Goal: Task Accomplishment & Management: Use online tool/utility

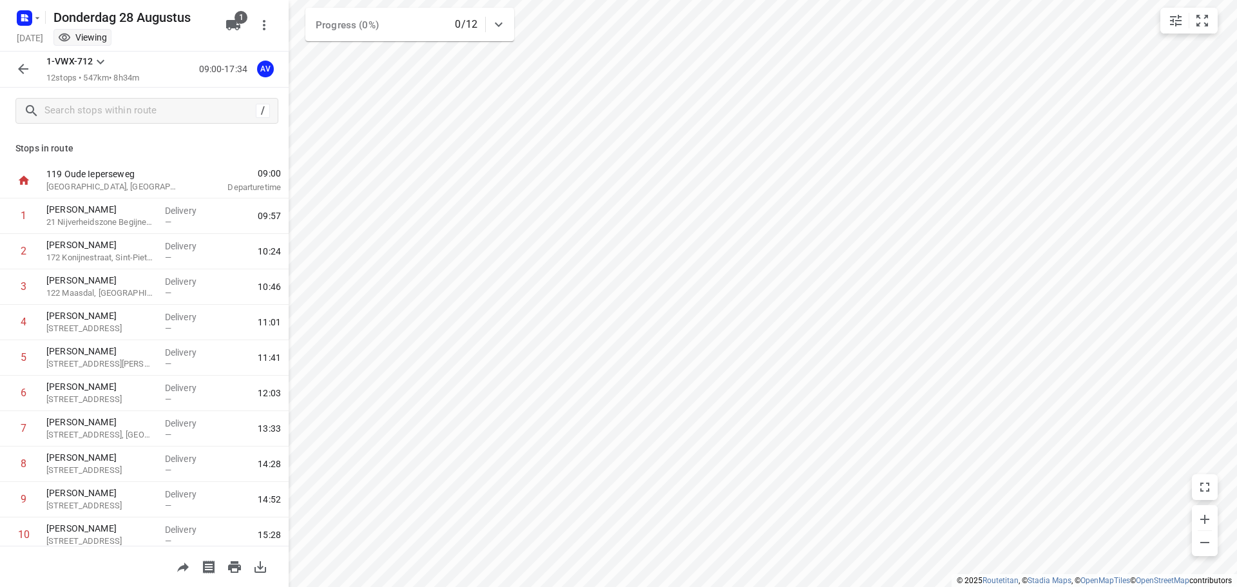
click at [18, 66] on icon "button" at bounding box center [22, 68] width 15 height 15
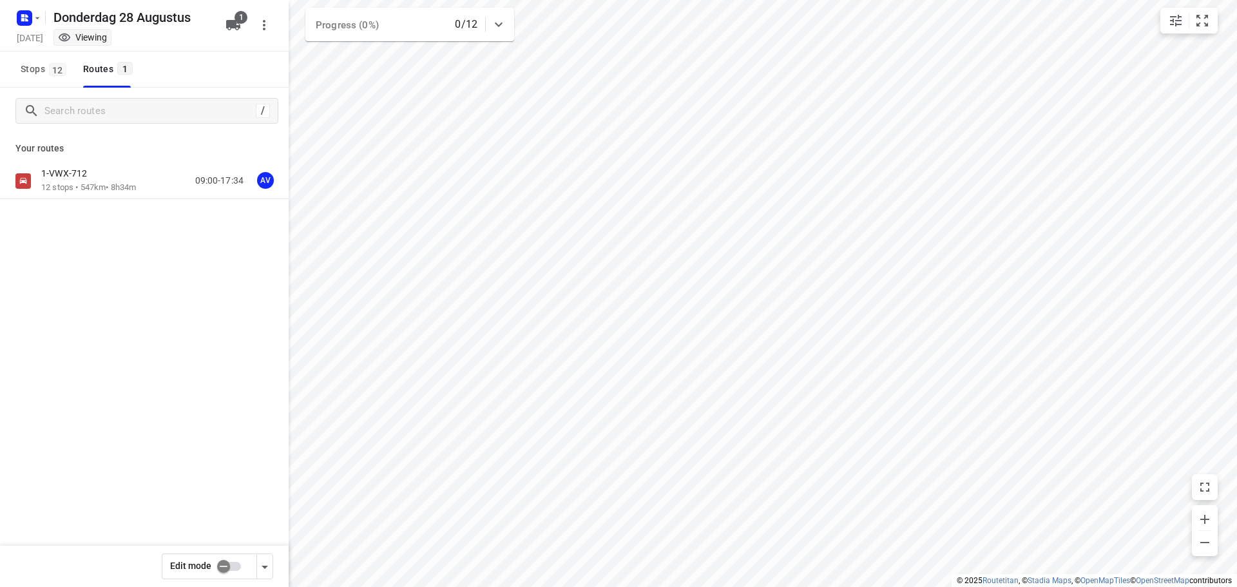
click at [236, 566] on input "checkbox" at bounding box center [223, 566] width 73 height 24
checkbox input "true"
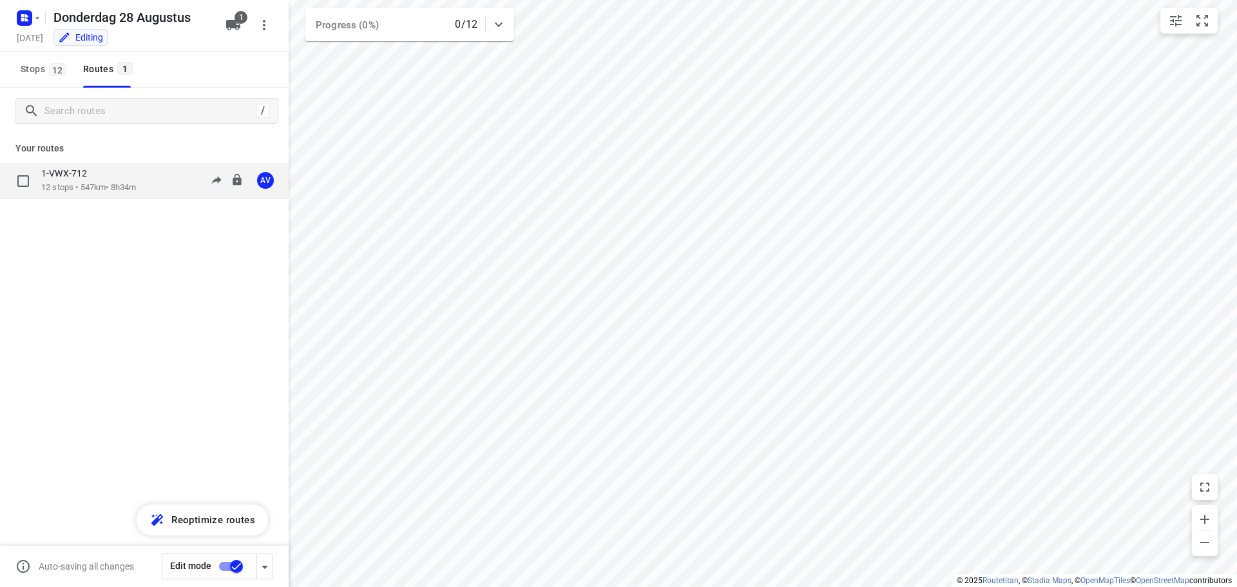
click at [136, 181] on div "1-VWX-712" at bounding box center [88, 175] width 95 height 14
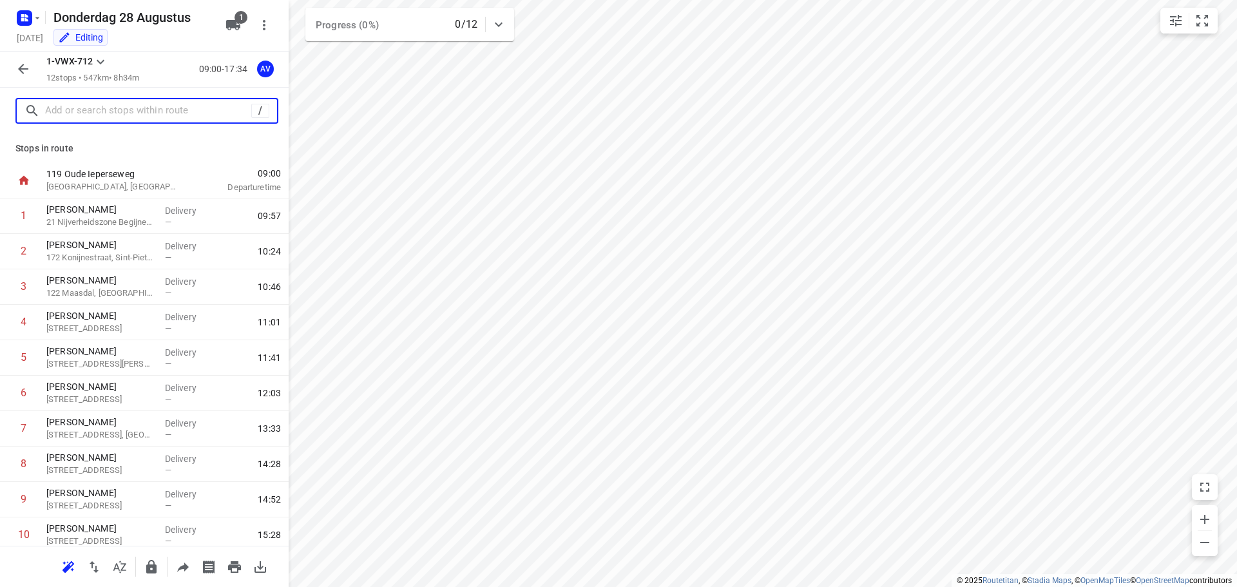
click at [143, 110] on input "text" at bounding box center [148, 111] width 206 height 20
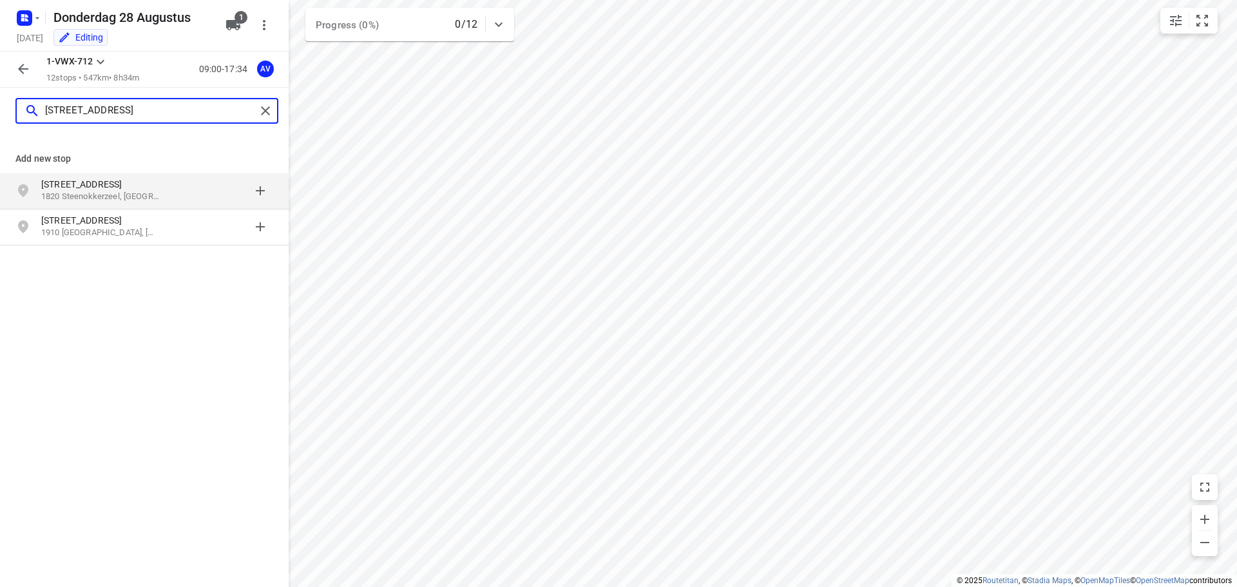
type input "[STREET_ADDRESS]"
click at [142, 190] on p "[STREET_ADDRESS]" at bounding box center [100, 184] width 119 height 13
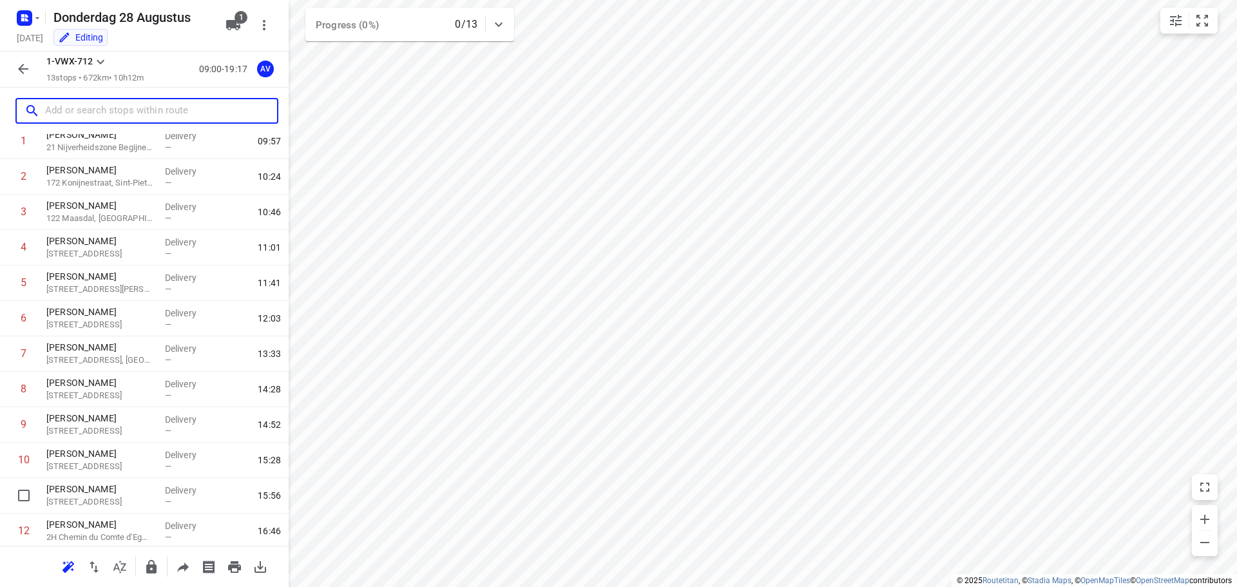
scroll to position [149, 0]
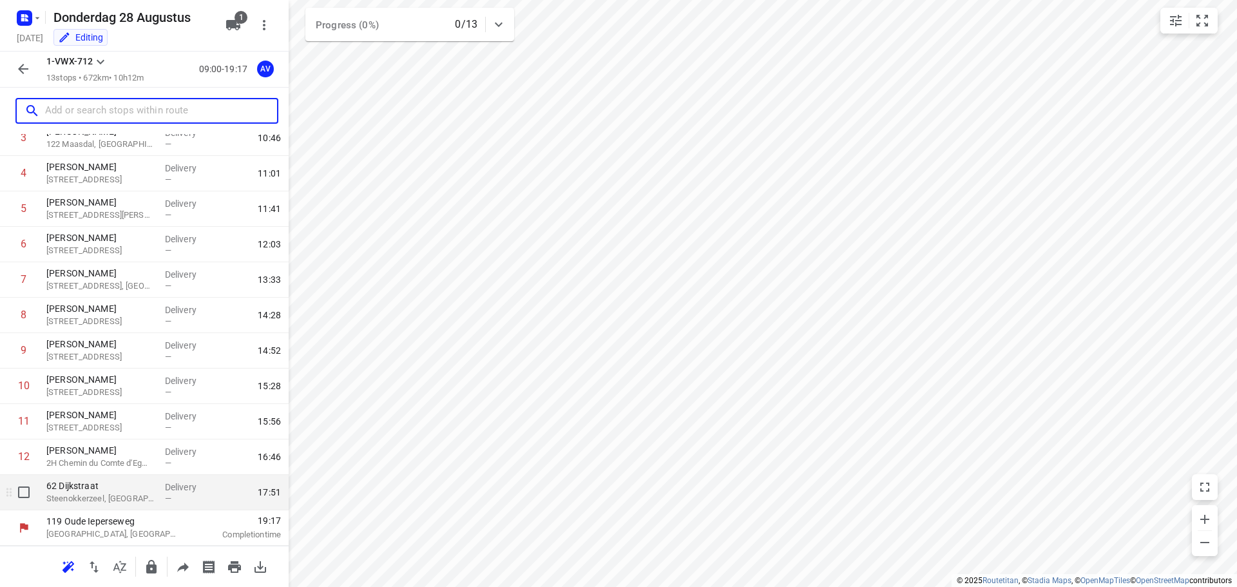
click at [136, 492] on p "62 Dijkstraat" at bounding box center [100, 485] width 108 height 13
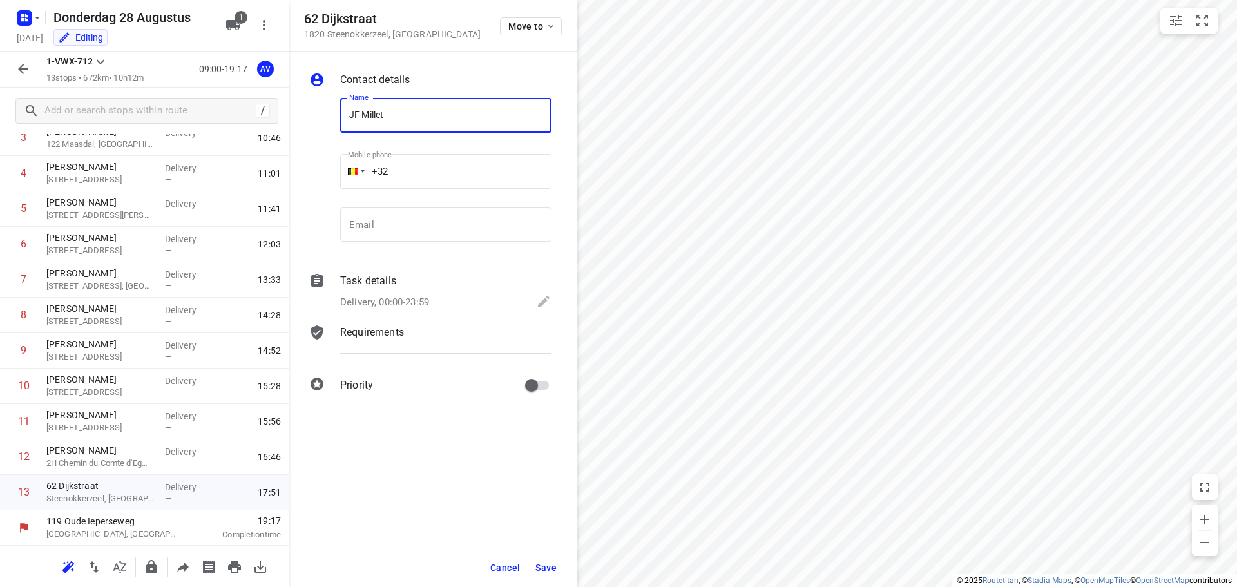
type input "JF Millet"
click at [442, 166] on input "+32" at bounding box center [445, 171] width 211 height 35
type input "[PHONE_NUMBER]"
click at [421, 298] on p "Delivery, 00:00-23:59" at bounding box center [384, 302] width 89 height 15
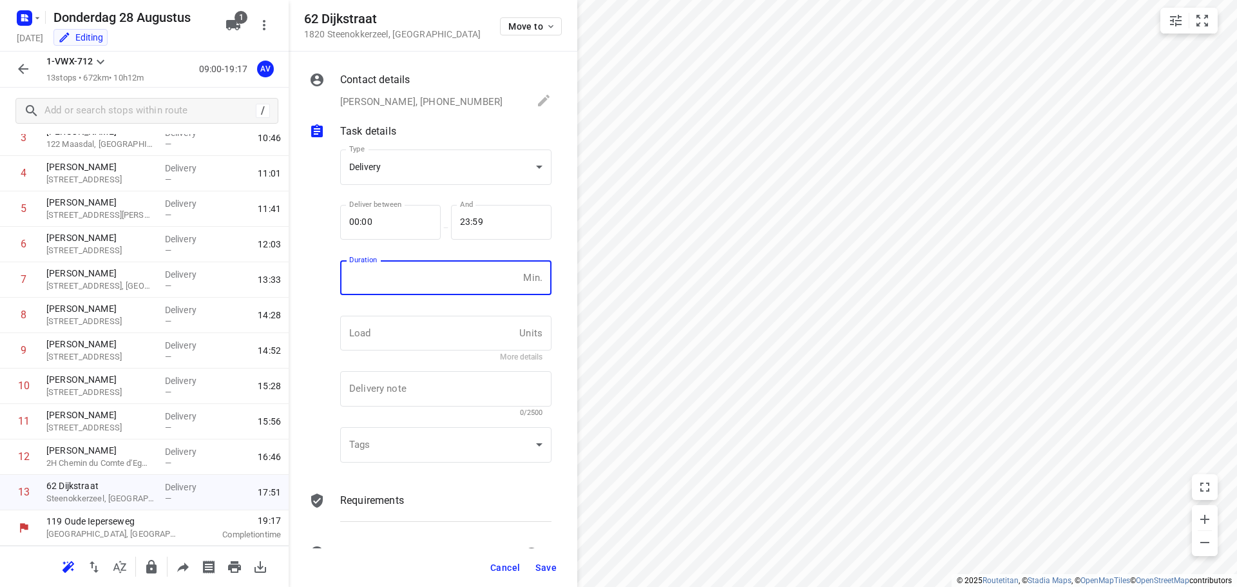
click at [425, 289] on input "number" at bounding box center [429, 277] width 178 height 35
type input "1"
click at [545, 564] on span "Save" at bounding box center [545, 568] width 21 height 10
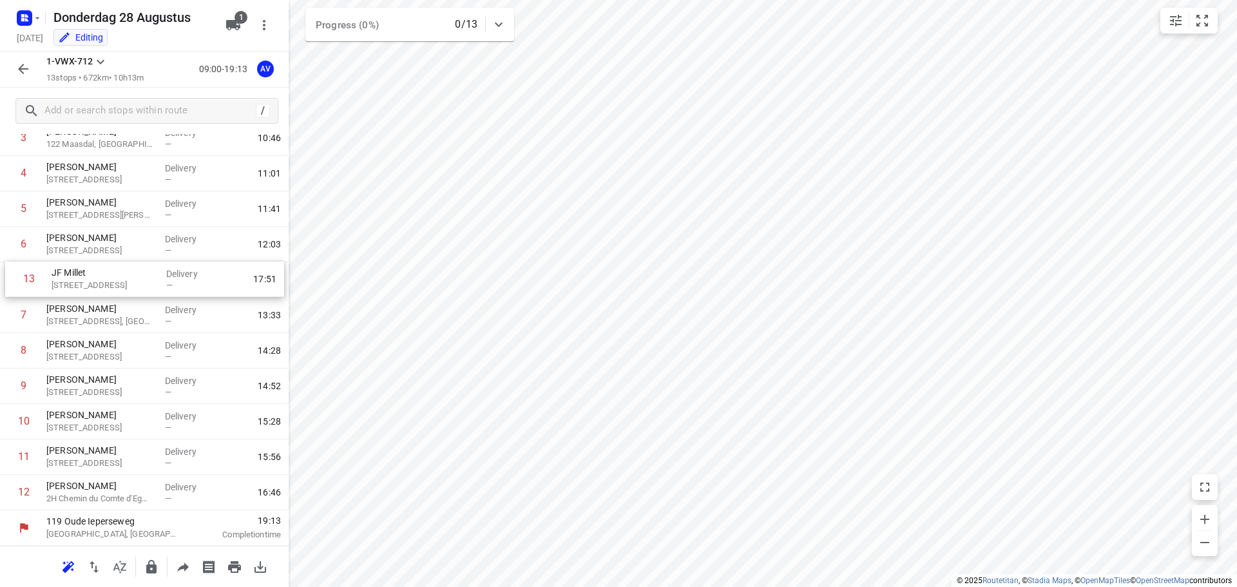
drag, startPoint x: 5, startPoint y: 497, endPoint x: 10, endPoint y: 280, distance: 217.2
click at [10, 280] on div "1 [PERSON_NAME] 21 Nijverheidszone Begijnenmeers, Liedekerke Delivery — 09:57 2…" at bounding box center [144, 280] width 289 height 461
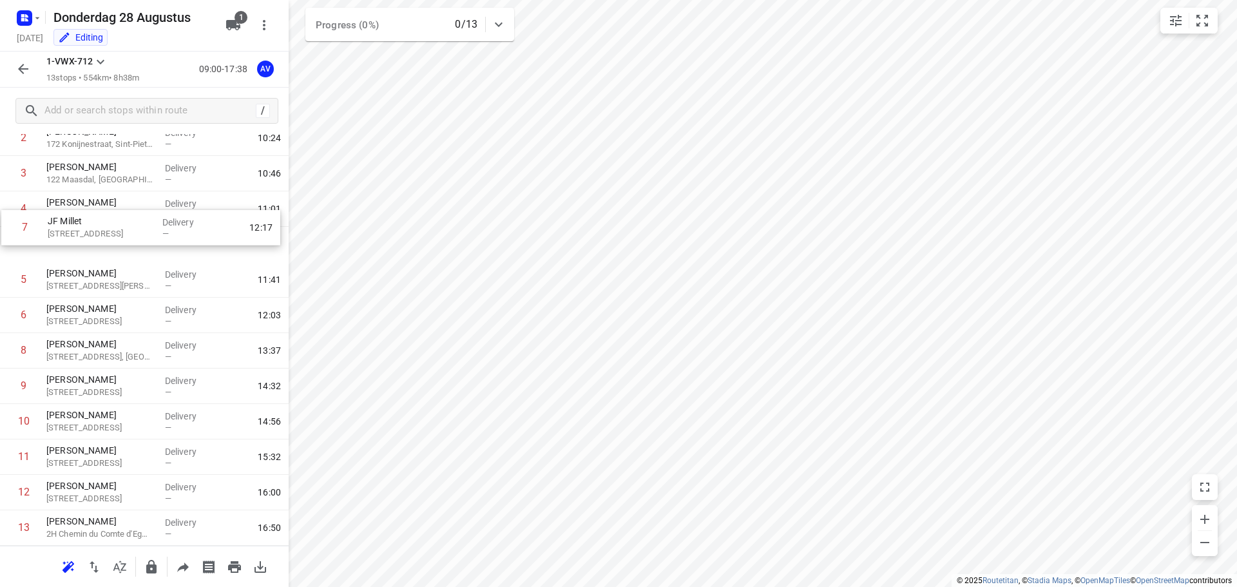
scroll to position [112, 0]
drag, startPoint x: 6, startPoint y: 285, endPoint x: 7, endPoint y: 243, distance: 42.6
click at [7, 243] on div "1 [PERSON_NAME] 21 Nijverheidszone Begijnenmeers, Liedekerke Delivery — 09:57 2…" at bounding box center [144, 316] width 289 height 461
click at [17, 70] on icon "button" at bounding box center [22, 68] width 15 height 15
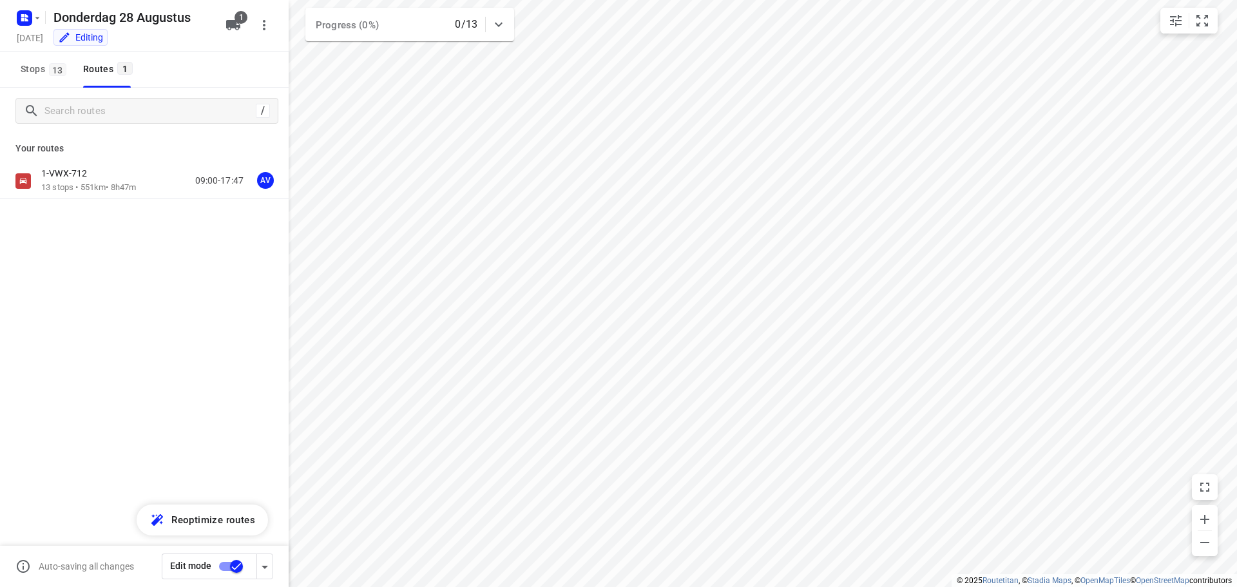
click at [227, 568] on input "checkbox" at bounding box center [236, 566] width 73 height 24
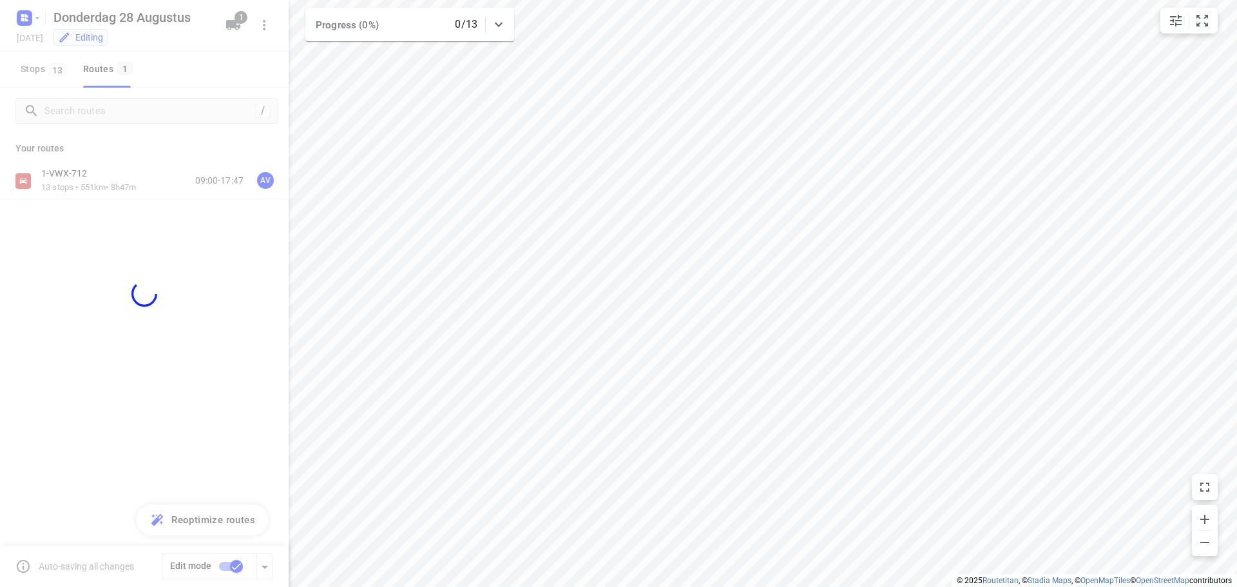
checkbox input "false"
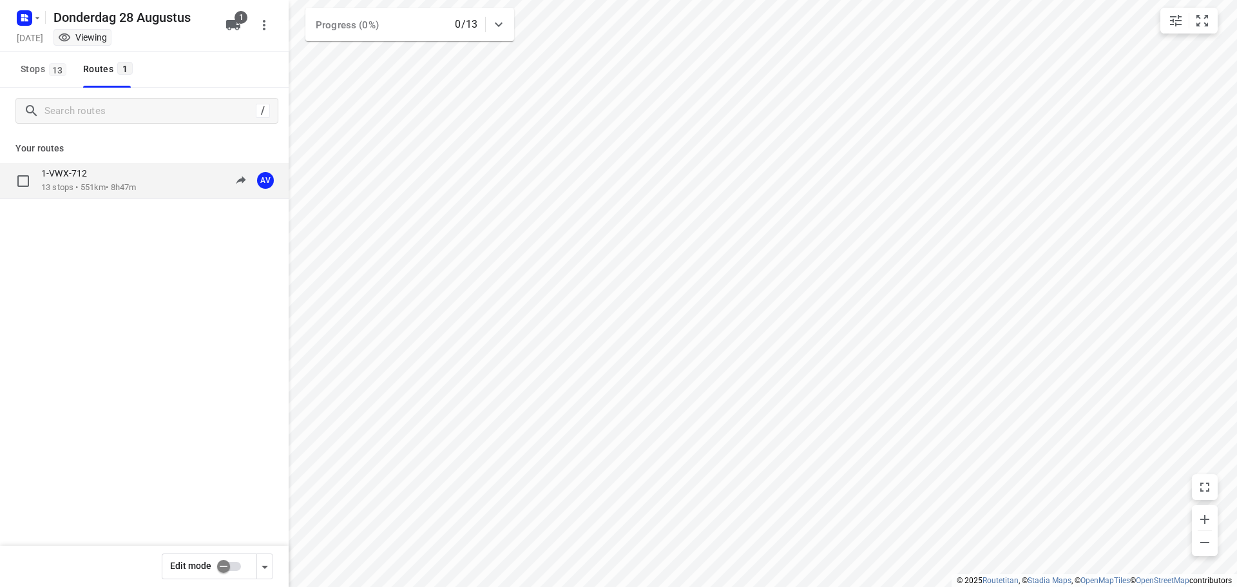
click at [157, 182] on div "1-VWX-712 13 stops • 551km • 8h47m 09:00-17:47 AV" at bounding box center [164, 181] width 247 height 26
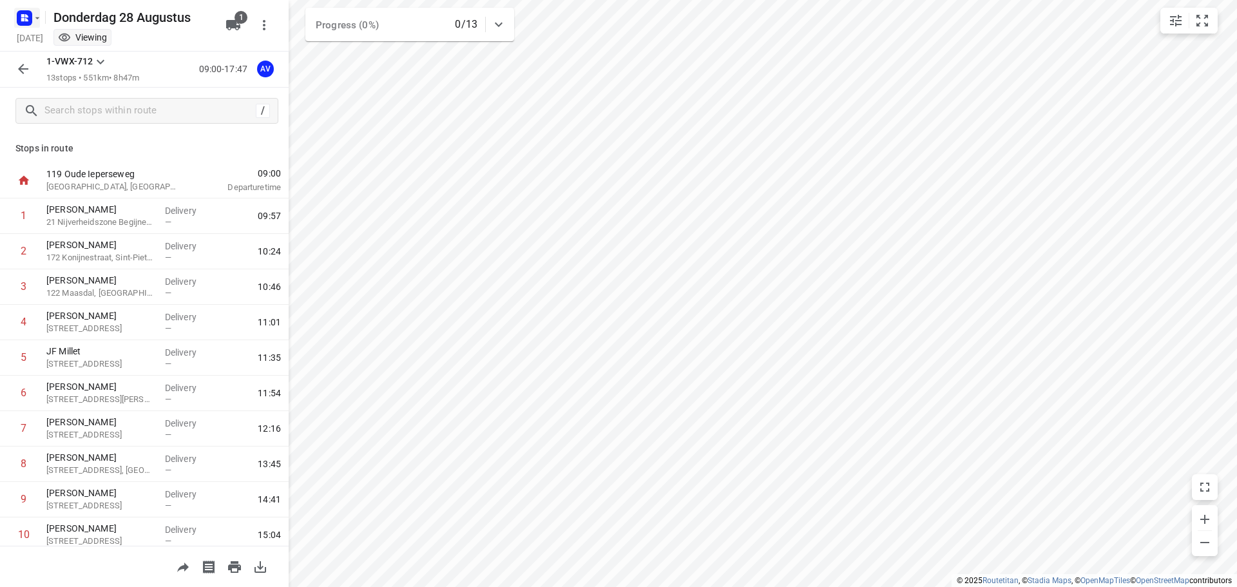
click at [29, 18] on rect "button" at bounding box center [24, 17] width 15 height 15
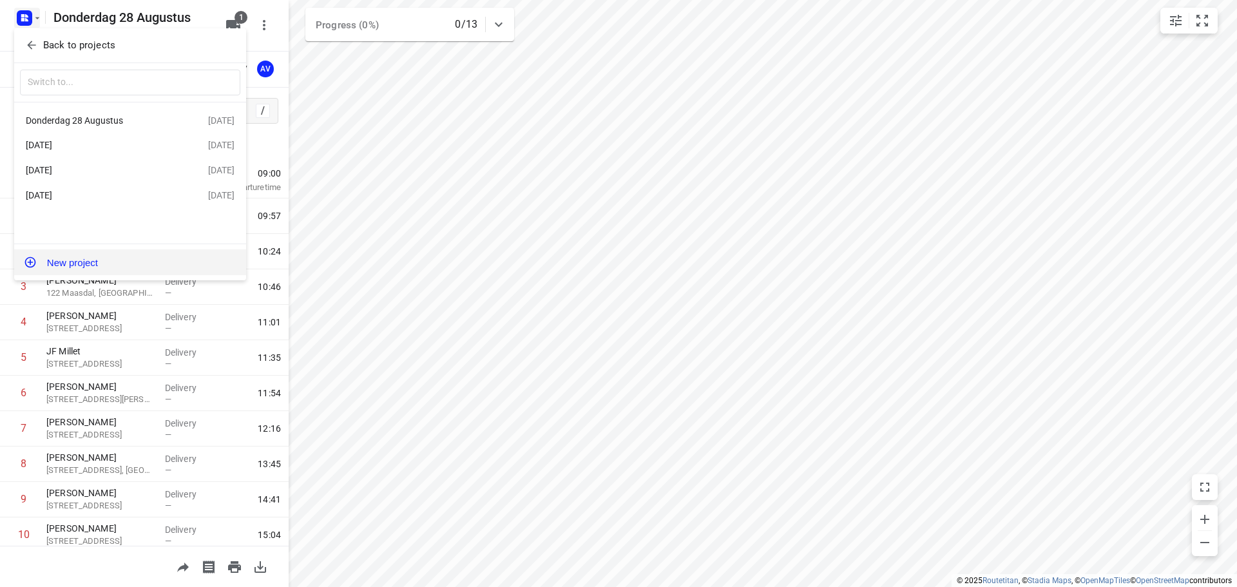
click at [99, 264] on button "New project" at bounding box center [130, 262] width 232 height 26
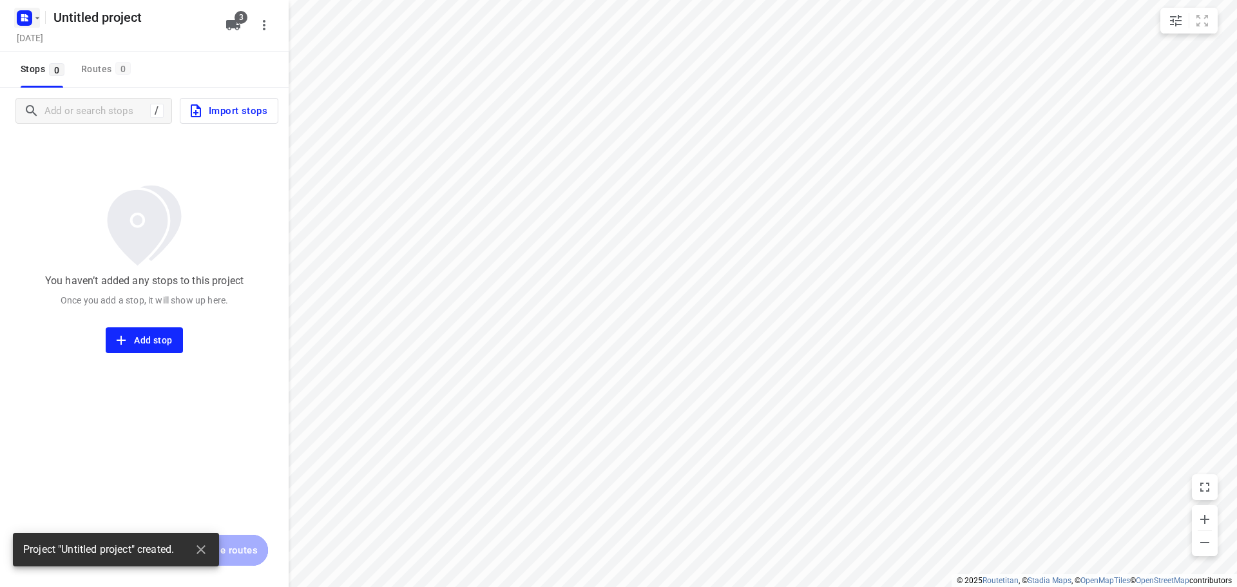
click at [32, 18] on icon "button" at bounding box center [37, 18] width 10 height 10
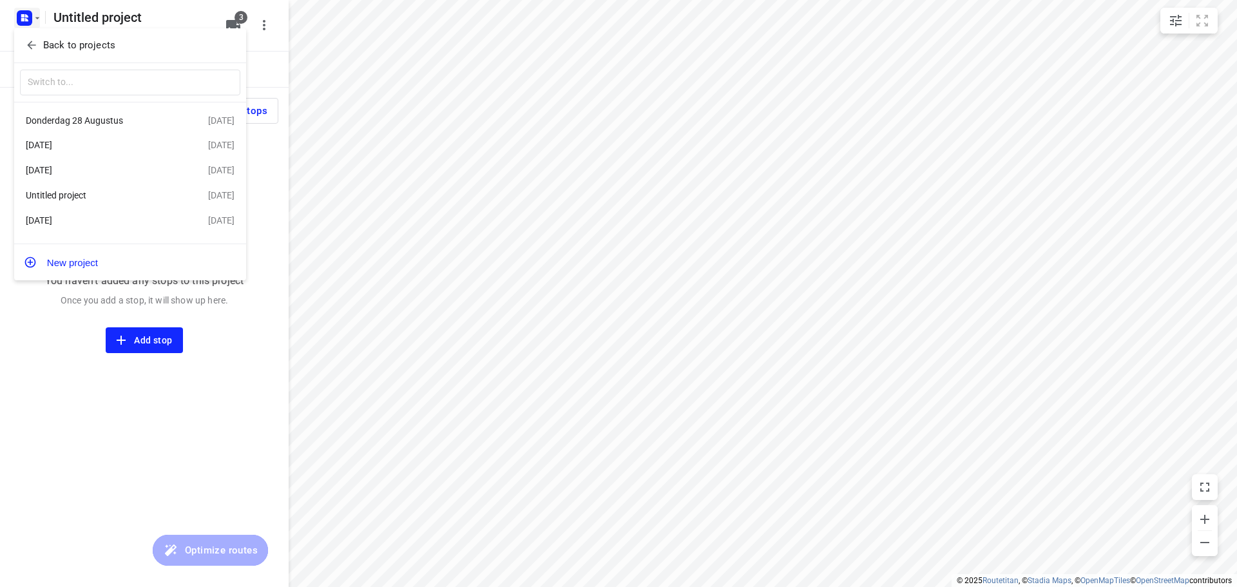
click at [93, 125] on div "Donderdag 28 Augustus" at bounding box center [100, 120] width 148 height 10
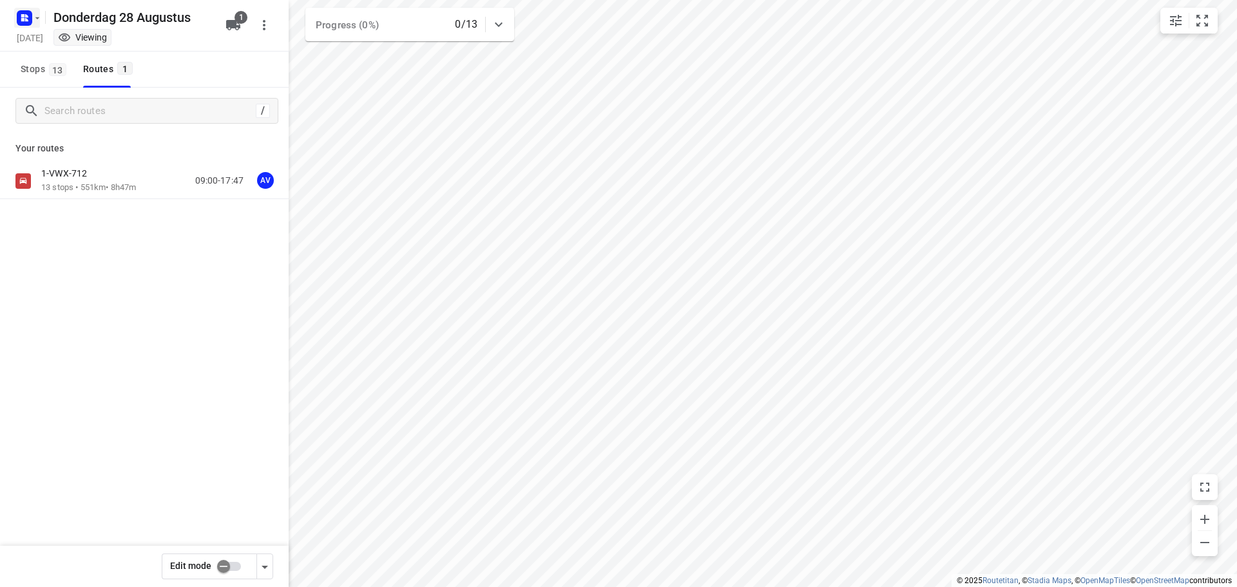
click at [30, 14] on rect "button" at bounding box center [24, 17] width 15 height 15
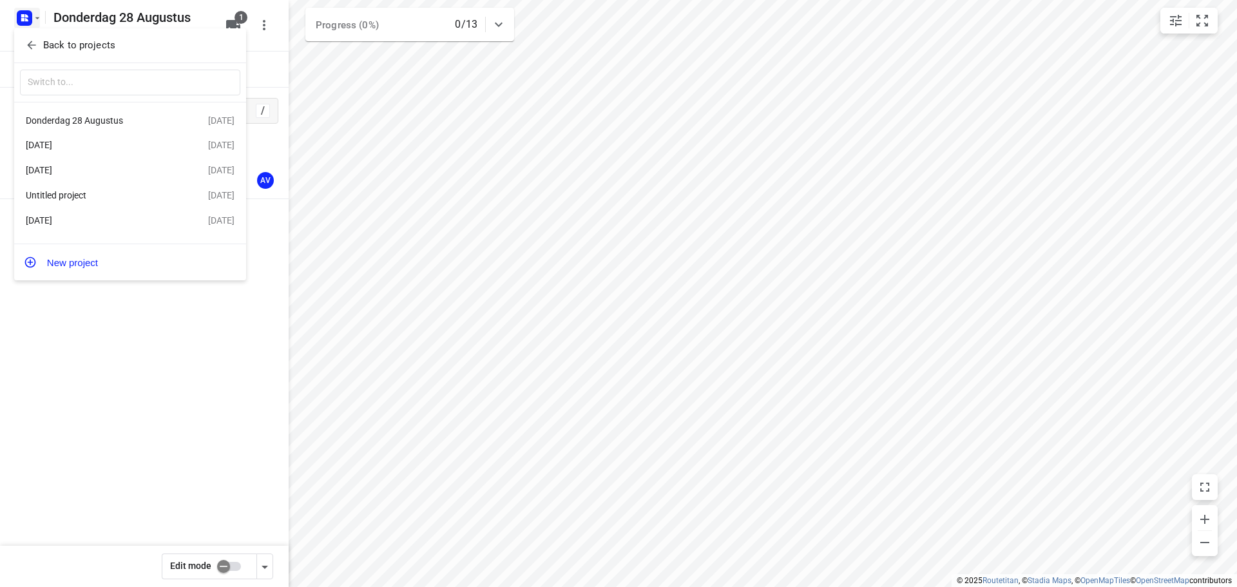
click at [101, 200] on div "Untitled project" at bounding box center [100, 195] width 148 height 10
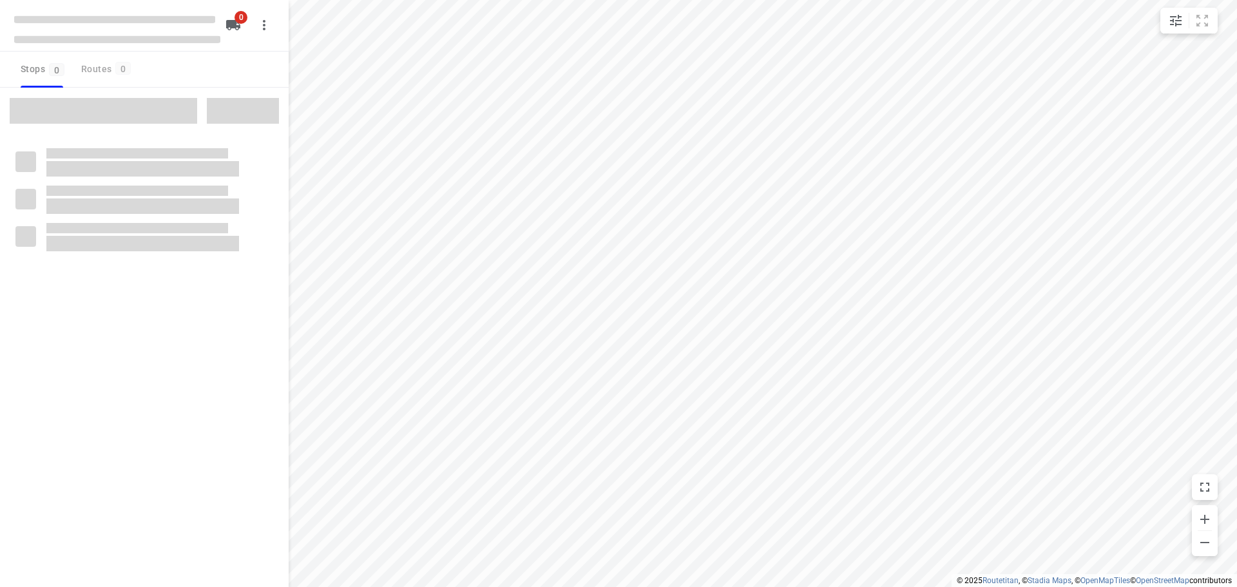
type input "distance"
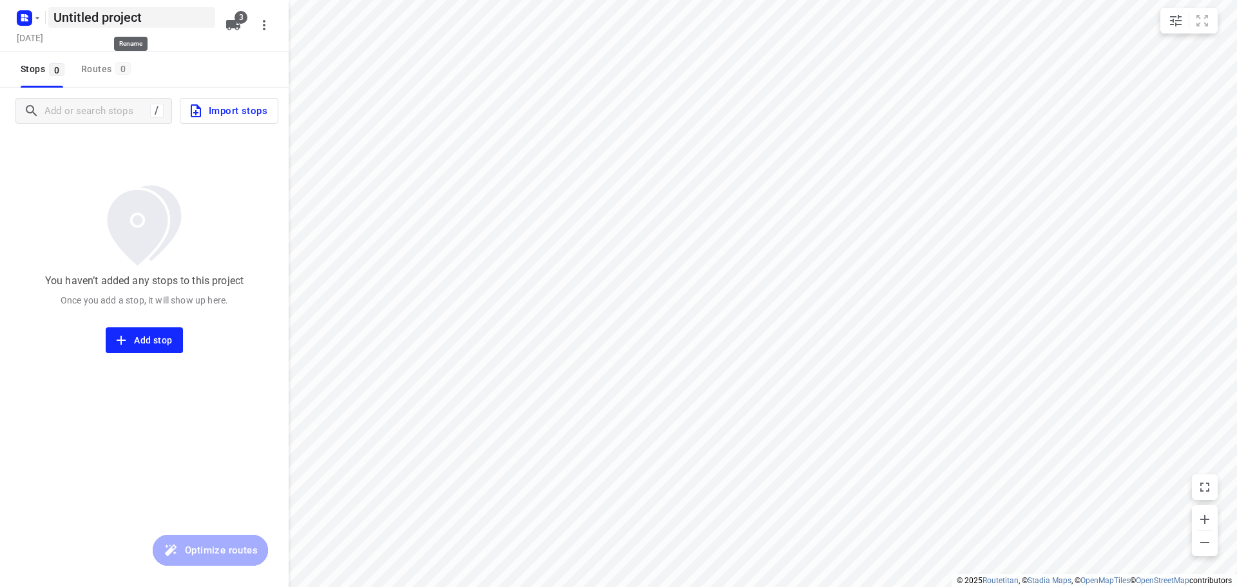
click at [125, 13] on h5 "Untitled project" at bounding box center [131, 17] width 167 height 21
type input "U"
type input "Vrijdag 29 Augustus"
click at [43, 32] on h5 "[DATE]" at bounding box center [30, 37] width 37 height 15
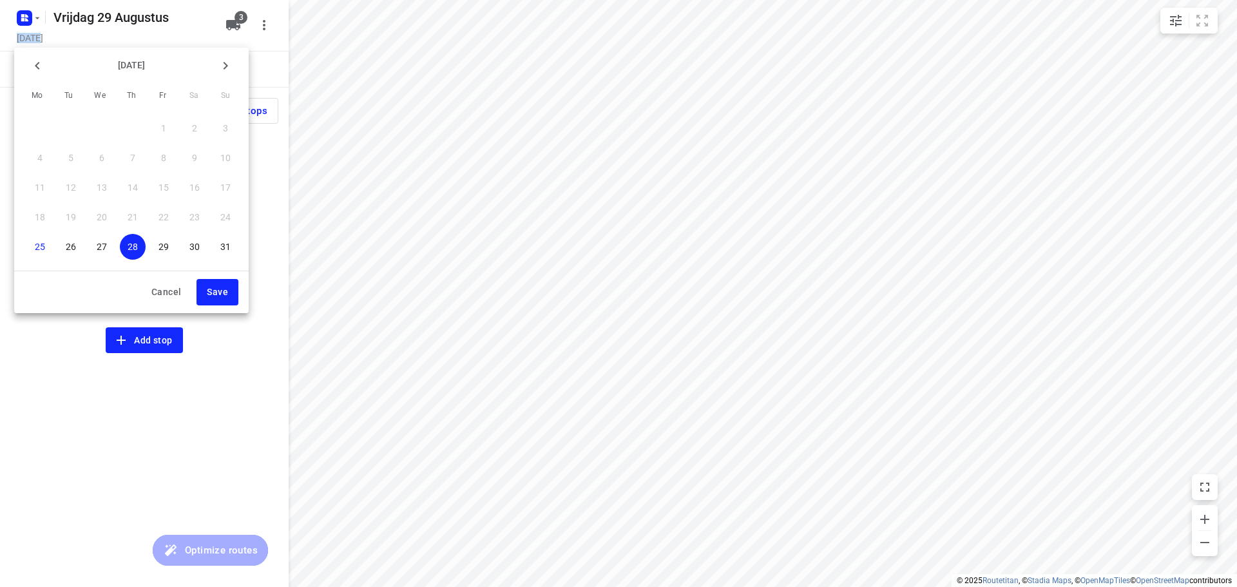
click at [160, 251] on p "29" at bounding box center [164, 246] width 10 height 13
click at [217, 291] on span "Save" at bounding box center [217, 292] width 21 height 16
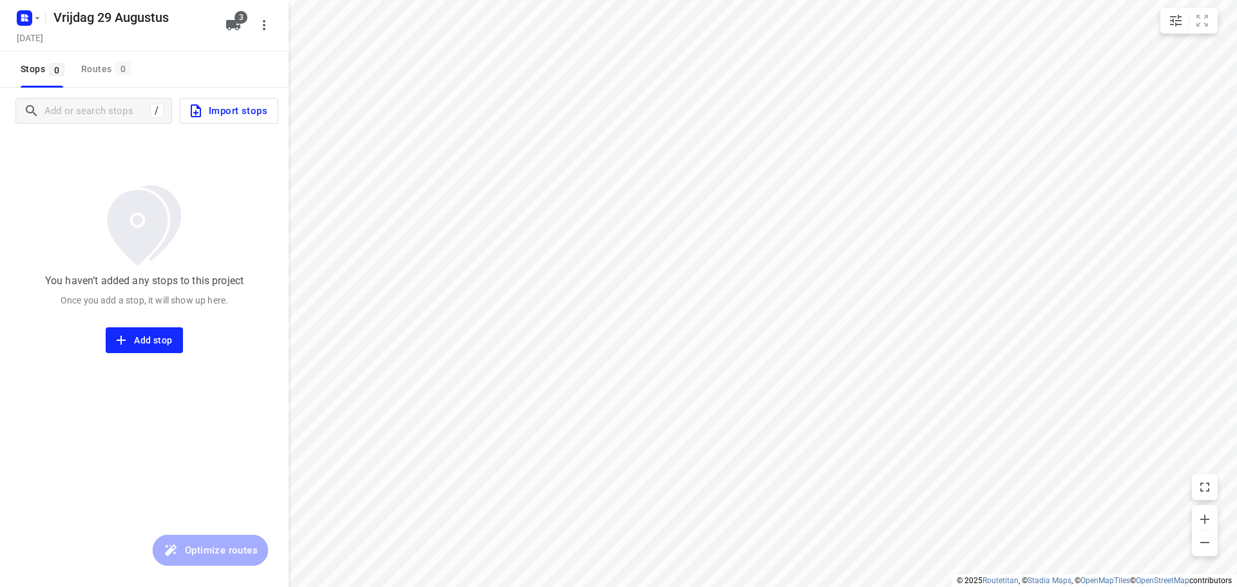
click at [233, 25] on icon "button" at bounding box center [233, 25] width 14 height 10
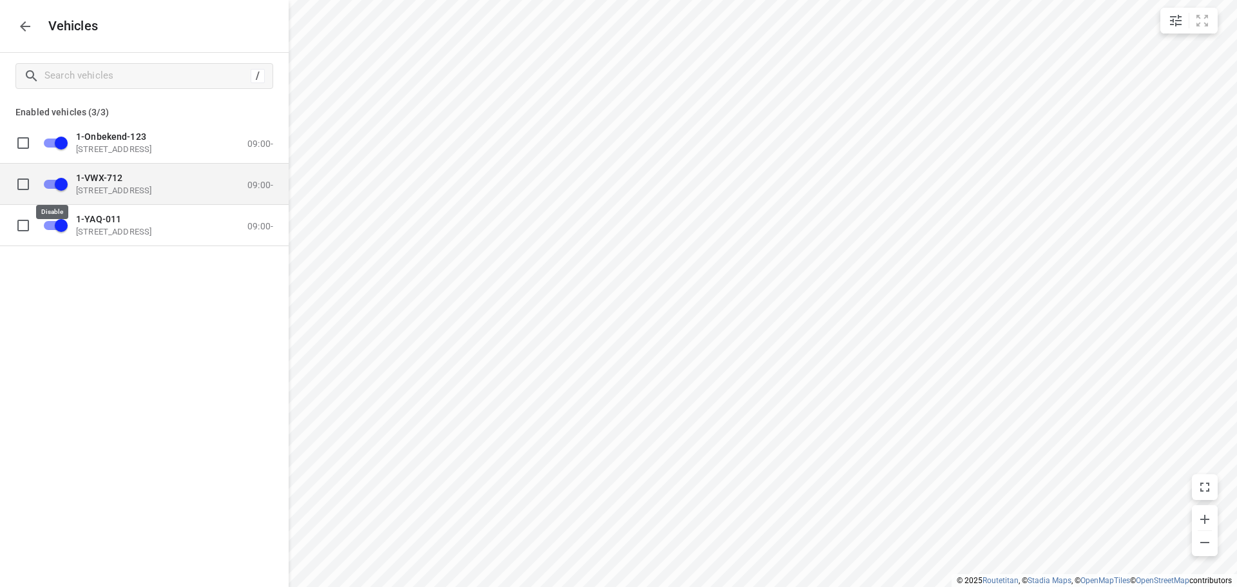
click at [52, 180] on input "grid" at bounding box center [60, 183] width 73 height 24
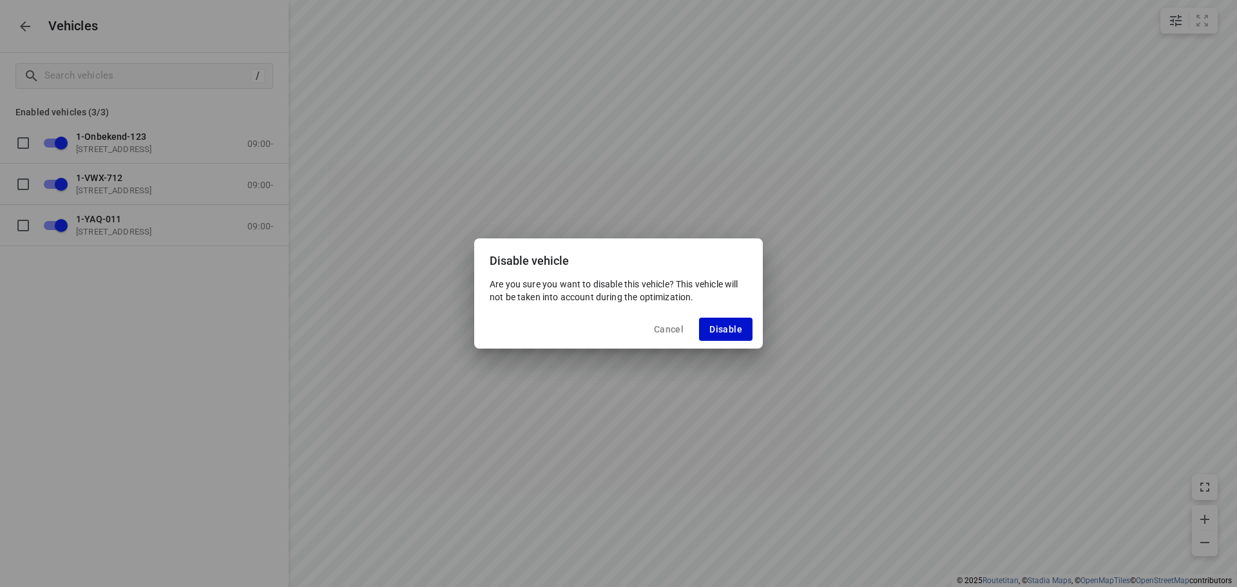
click at [724, 329] on span "Disable" at bounding box center [725, 329] width 33 height 10
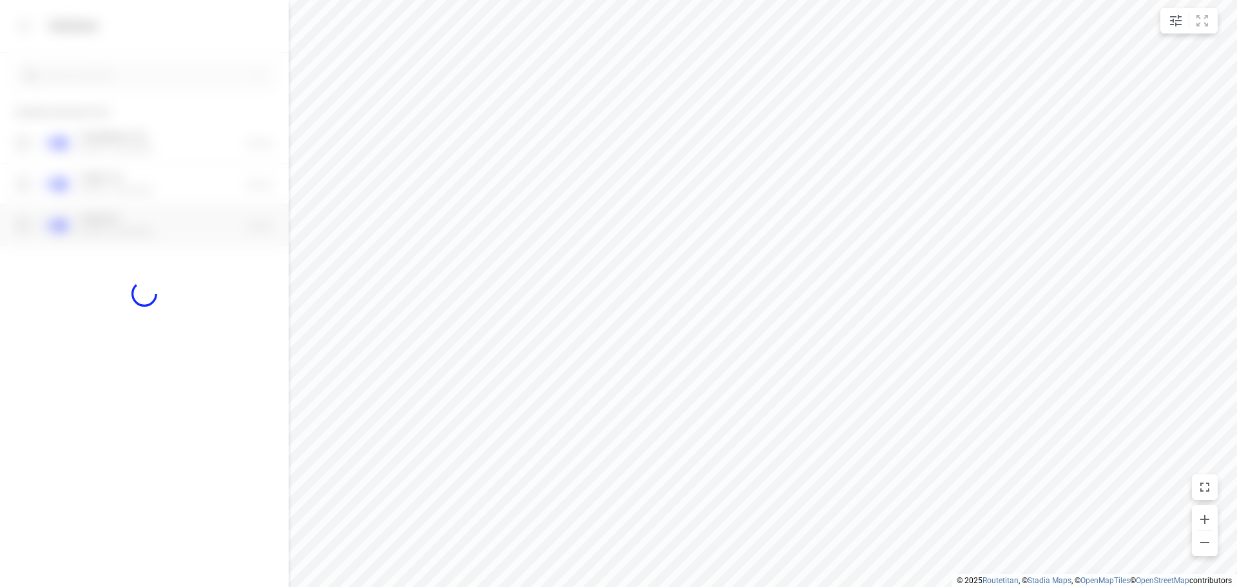
checkbox input "false"
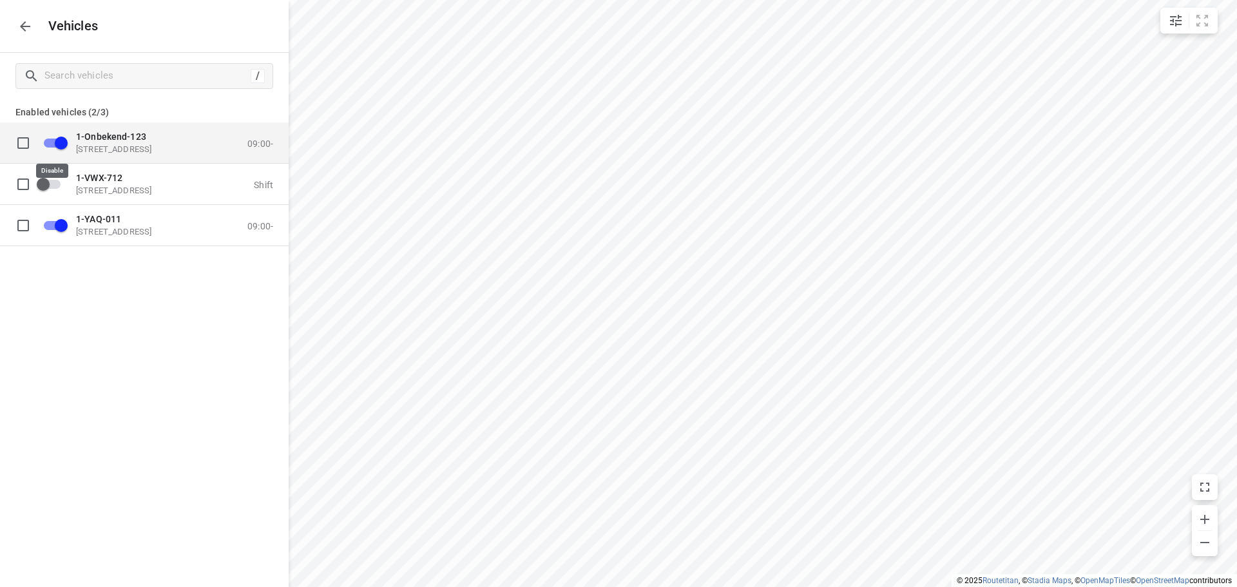
click at [50, 144] on input "grid" at bounding box center [60, 142] width 73 height 24
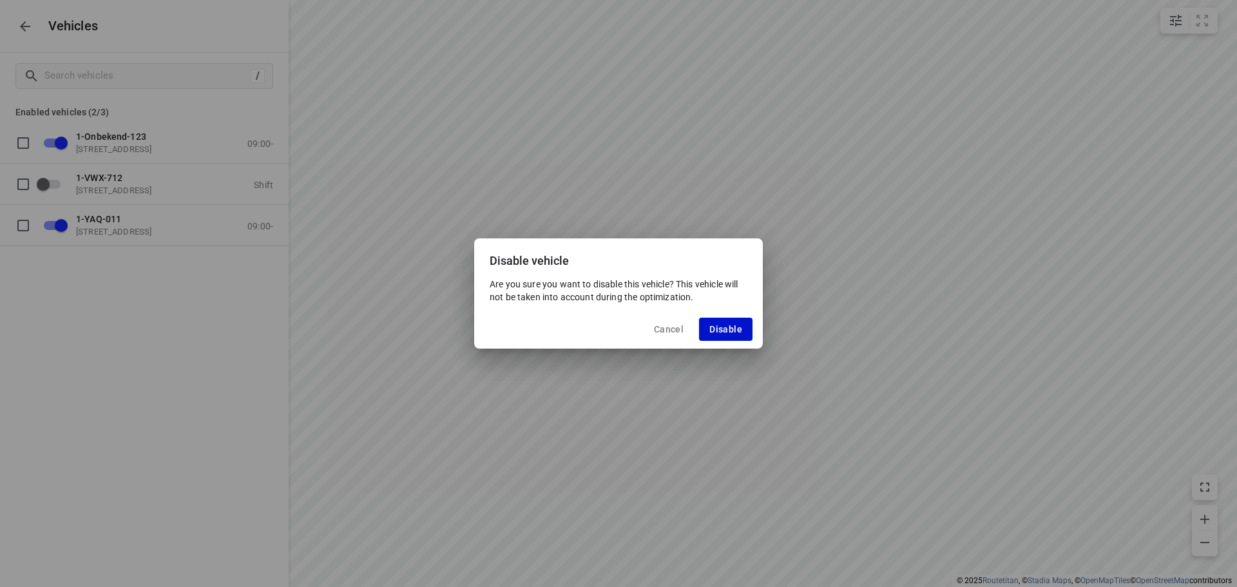
click at [729, 331] on span "Disable" at bounding box center [725, 329] width 33 height 10
checkbox input "false"
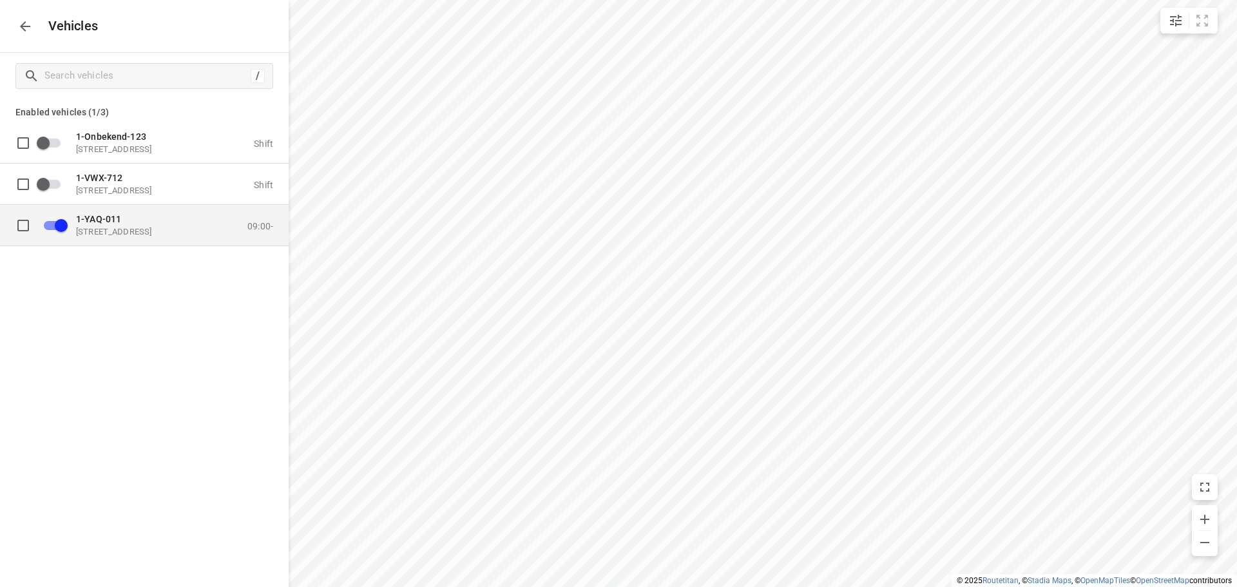
click at [137, 229] on p "[STREET_ADDRESS]" at bounding box center [140, 231] width 129 height 10
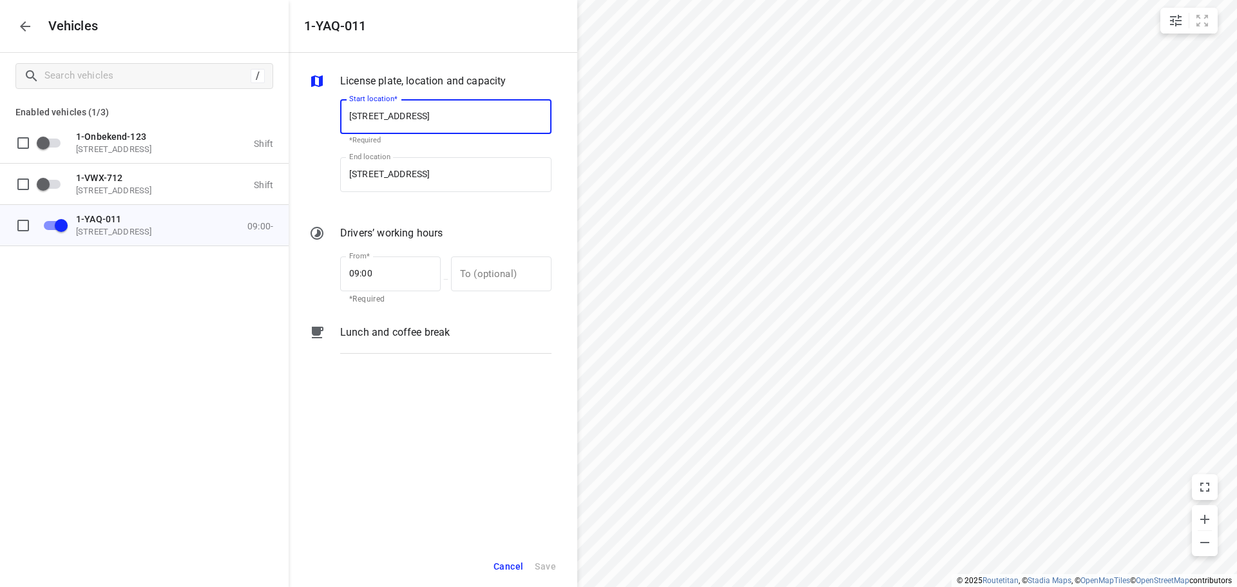
click at [436, 115] on input "[STREET_ADDRESS]" at bounding box center [445, 116] width 211 height 35
type input "[STREET_ADDRESS]"
click at [425, 148] on p "[STREET_ADDRESS]" at bounding box center [387, 153] width 76 height 15
type input "[STREET_ADDRESS]"
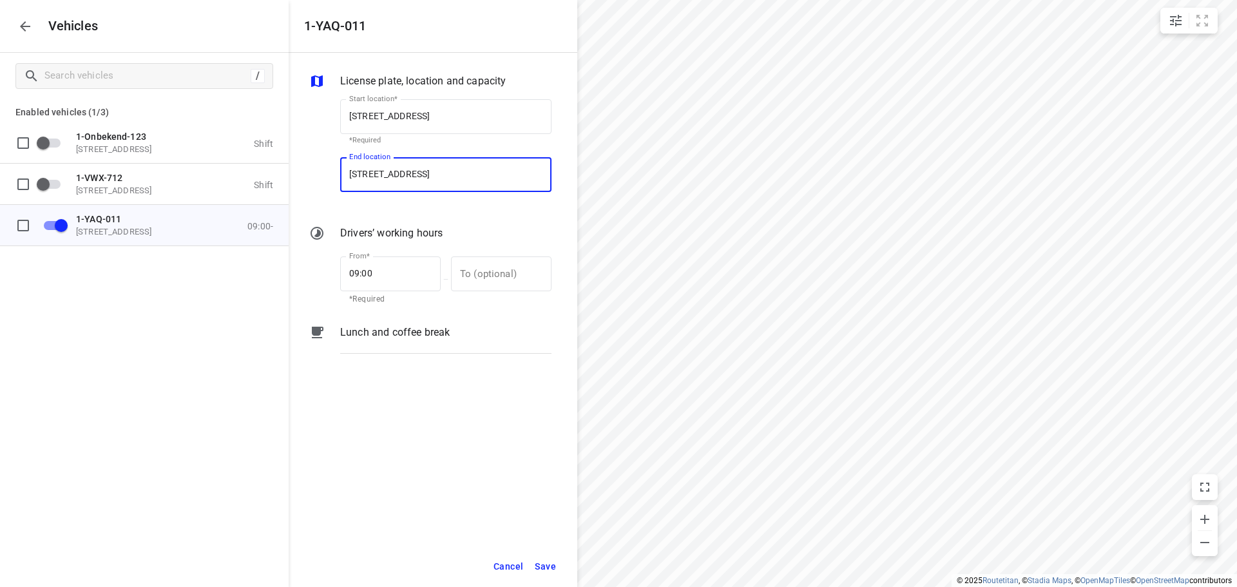
click at [437, 173] on input "[STREET_ADDRESS]" at bounding box center [445, 174] width 211 height 35
click at [437, 174] on input "[STREET_ADDRESS]" at bounding box center [445, 174] width 211 height 35
click at [436, 173] on input "[STREET_ADDRESS]" at bounding box center [445, 174] width 211 height 35
type input "[STREET_ADDRESS]"
click at [425, 210] on b "[STREET_ADDRESS]" at bounding box center [387, 212] width 76 height 10
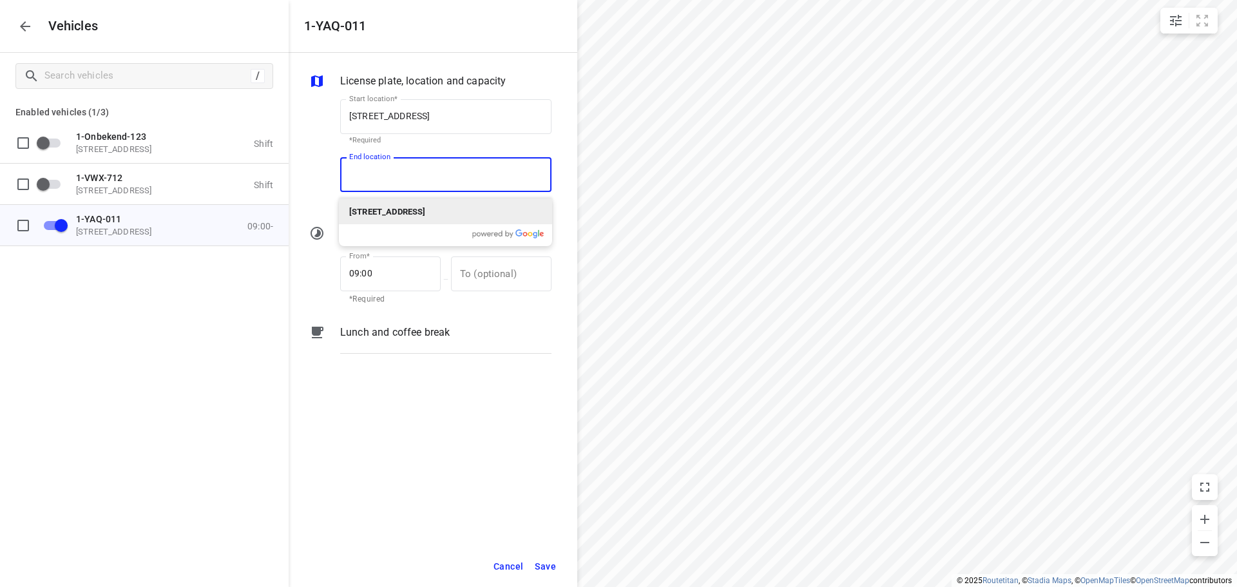
type input "[STREET_ADDRESS]"
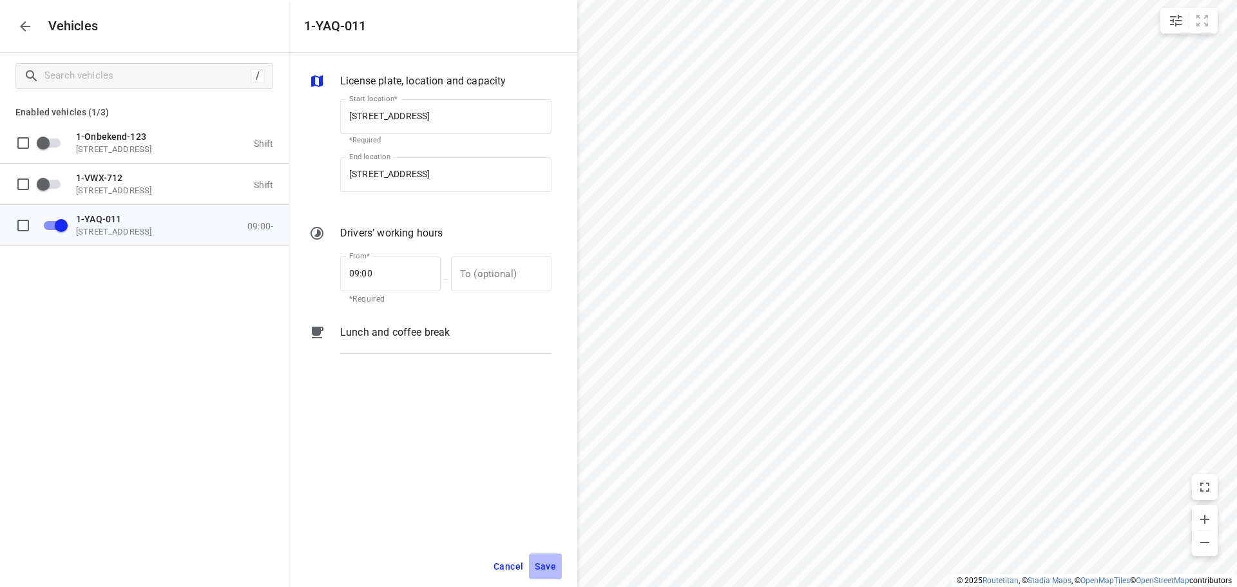
click at [550, 568] on span "Save" at bounding box center [545, 567] width 21 height 16
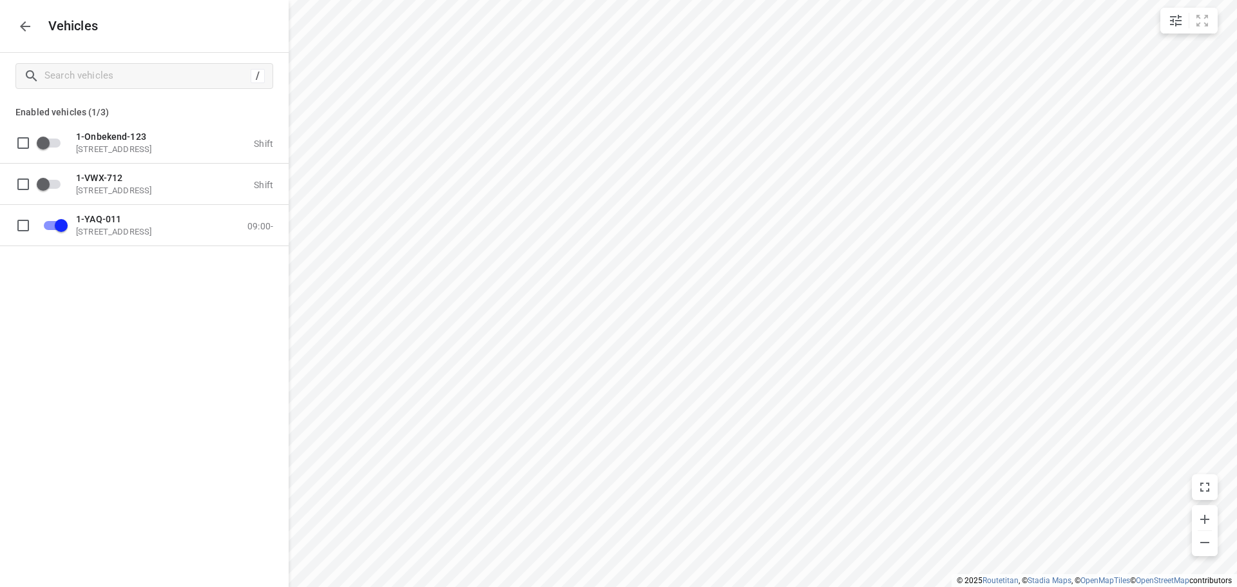
click at [26, 24] on icon "button" at bounding box center [24, 26] width 15 height 15
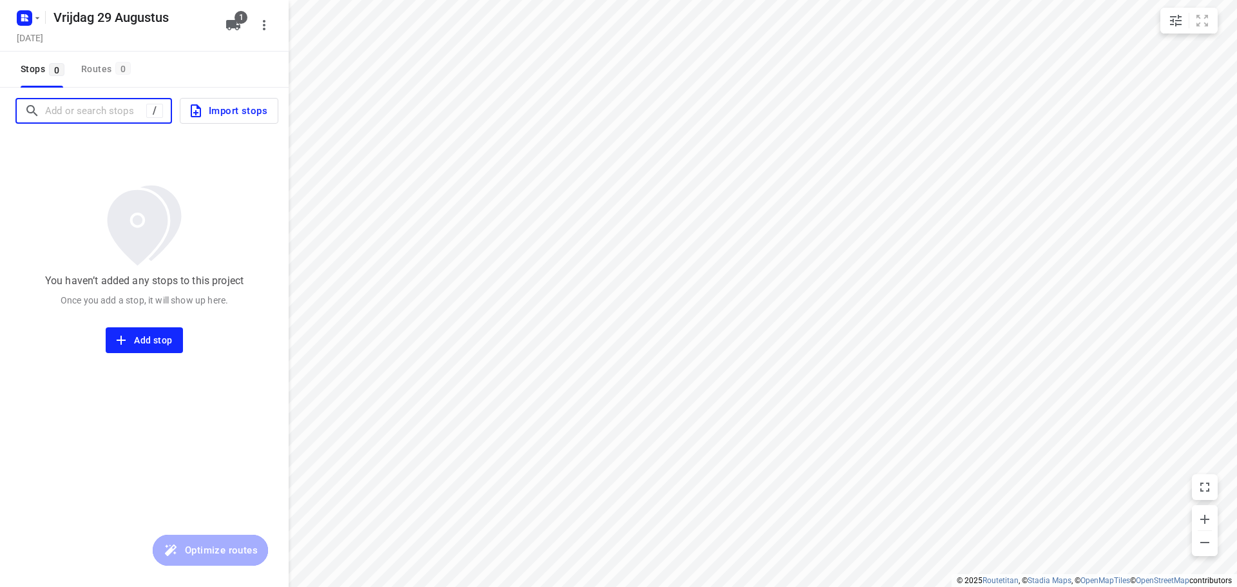
click at [92, 110] on input "Add or search stops" at bounding box center [95, 111] width 101 height 20
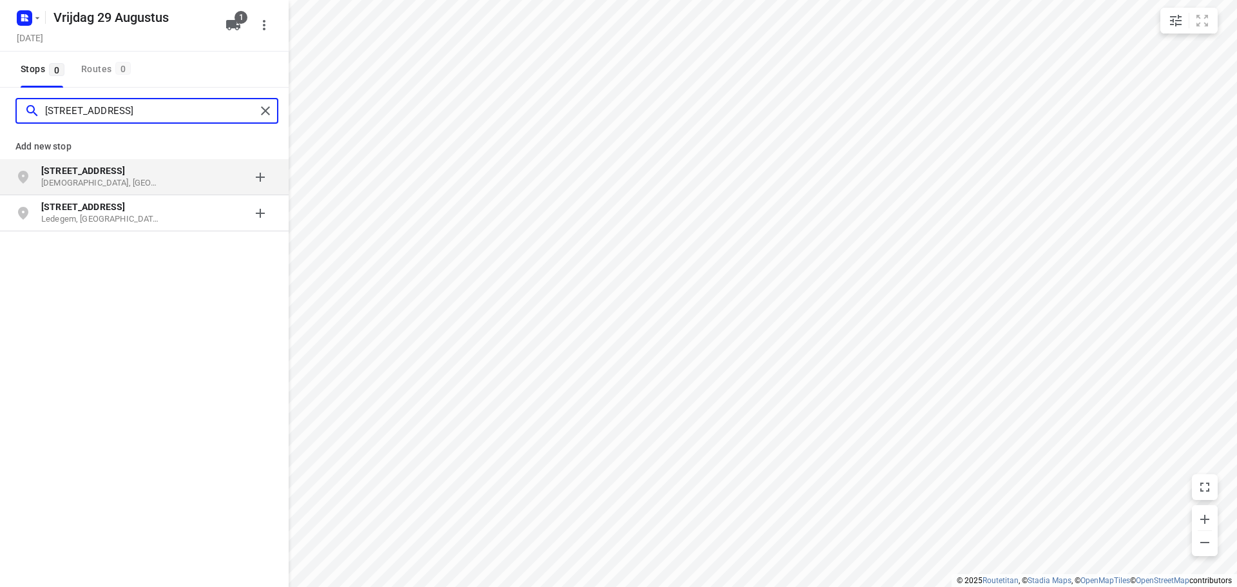
type input "[STREET_ADDRESS]"
click at [141, 179] on p "[DEMOGRAPHIC_DATA], [GEOGRAPHIC_DATA]" at bounding box center [100, 183] width 119 height 12
type input "kwikhage 13"
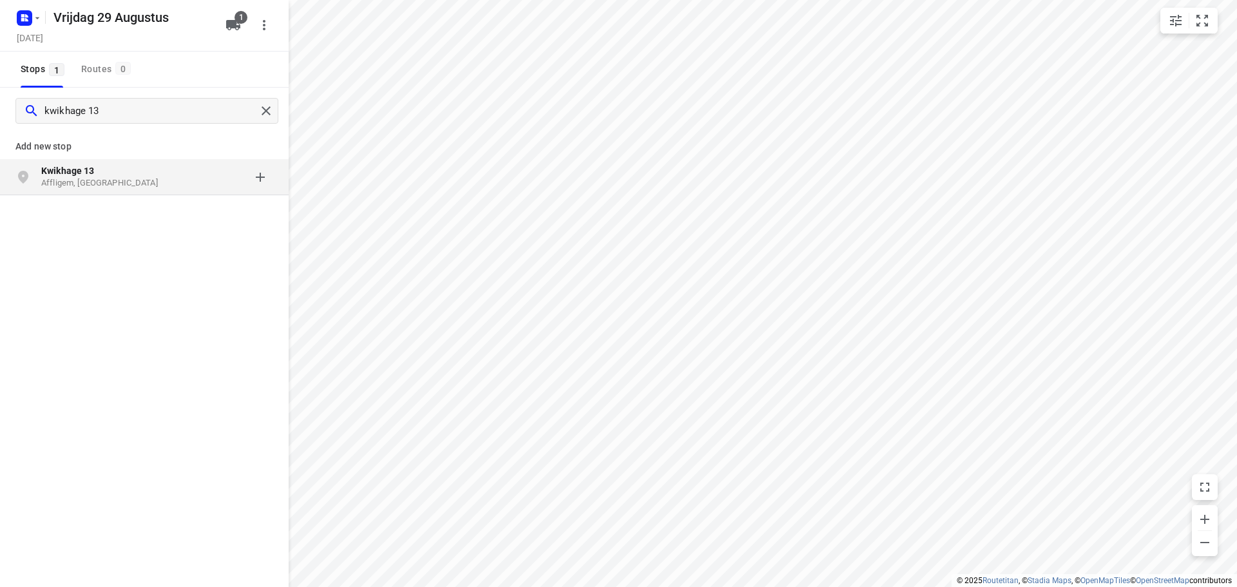
click at [144, 178] on p "Affligem, [GEOGRAPHIC_DATA]" at bounding box center [100, 183] width 119 height 12
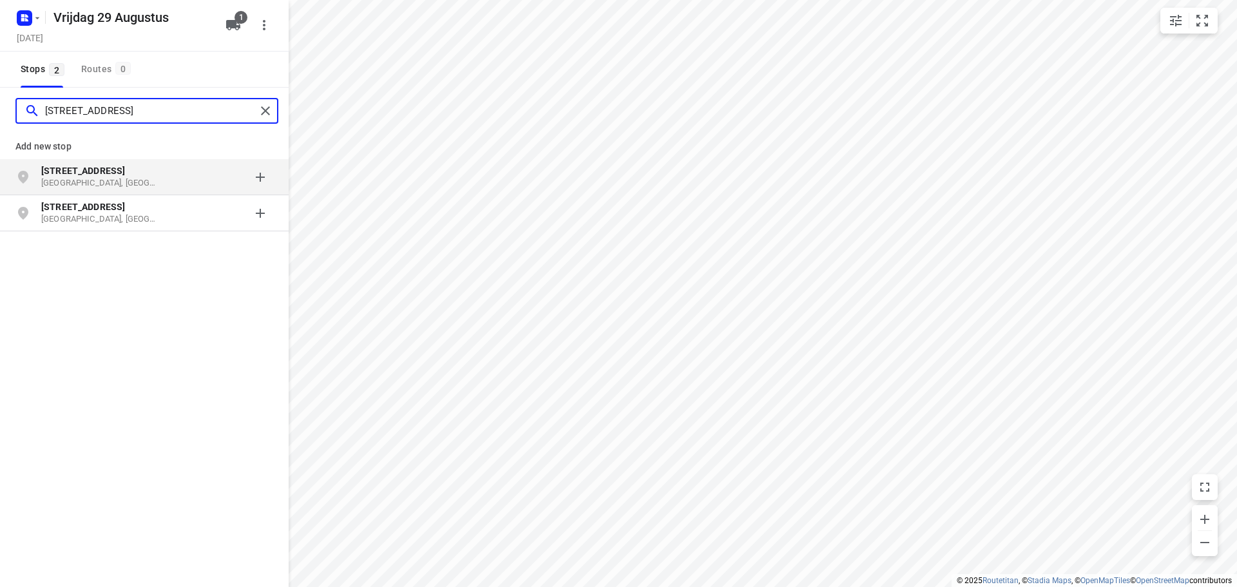
type input "[STREET_ADDRESS]"
click at [177, 175] on div "grid" at bounding box center [223, 177] width 101 height 26
type input "[GEOGRAPHIC_DATA], 1000"
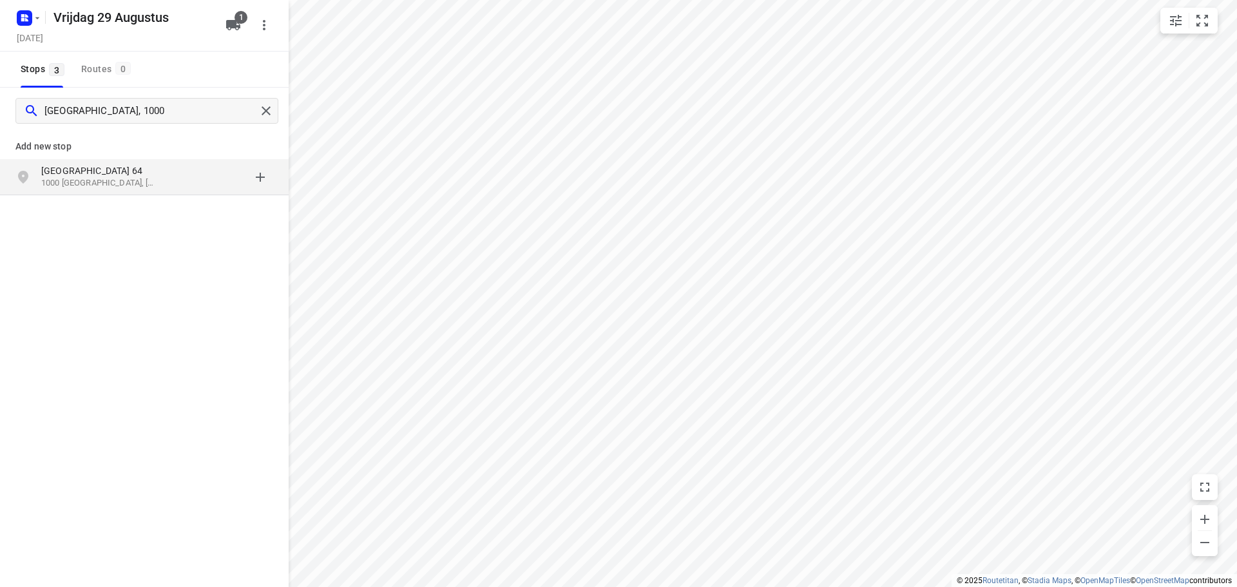
click at [126, 181] on p "1000 [GEOGRAPHIC_DATA], [GEOGRAPHIC_DATA]" at bounding box center [100, 183] width 119 height 12
type input "ten venne 15"
click at [115, 179] on p "Herenthout, [GEOGRAPHIC_DATA]" at bounding box center [100, 183] width 119 height 12
type input "wezelakkers 132"
click at [134, 180] on p "Oud-[GEOGRAPHIC_DATA], [GEOGRAPHIC_DATA]" at bounding box center [100, 183] width 119 height 12
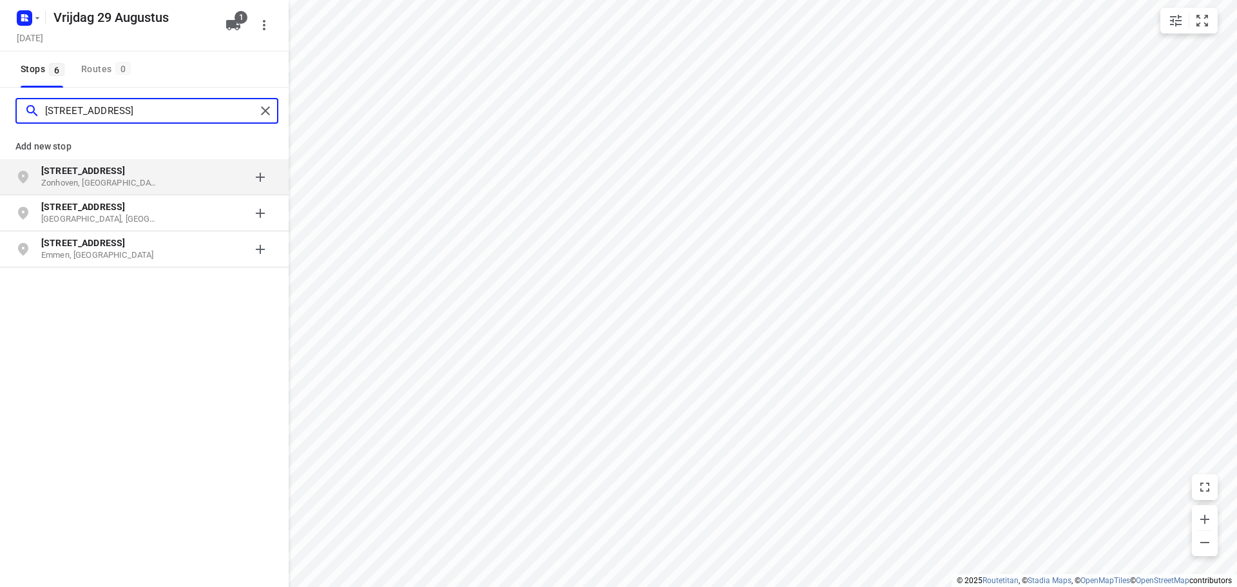
type input "[STREET_ADDRESS]"
click at [134, 172] on p "[STREET_ADDRESS]" at bounding box center [100, 170] width 119 height 13
type input "taxandrialaan 3, 2340"
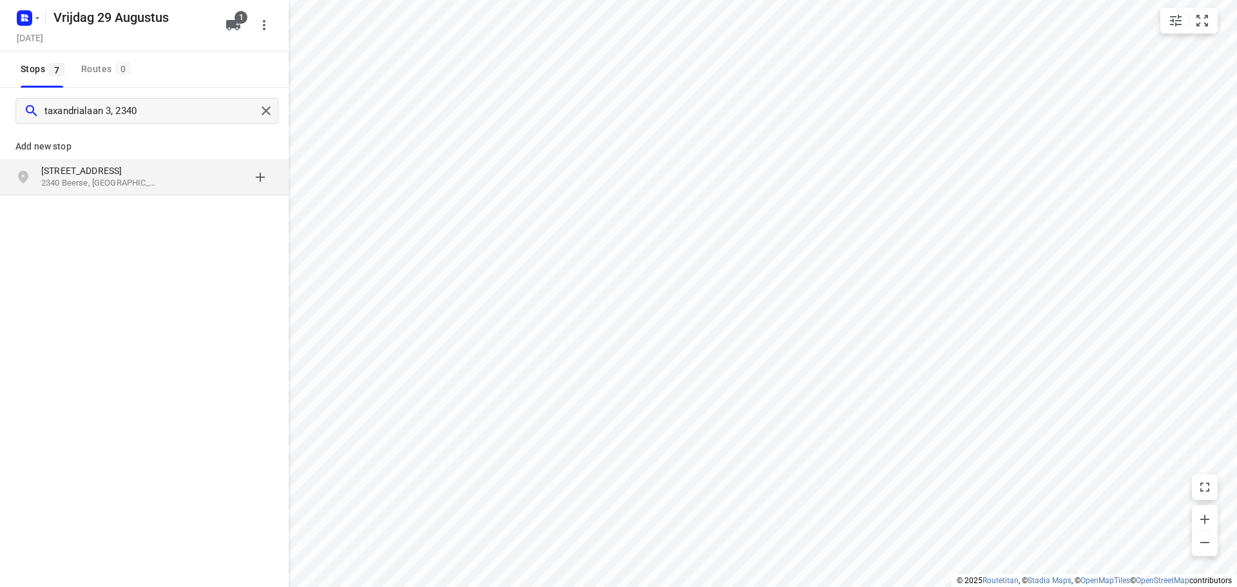
click at [140, 175] on p "[STREET_ADDRESS]" at bounding box center [100, 170] width 119 height 13
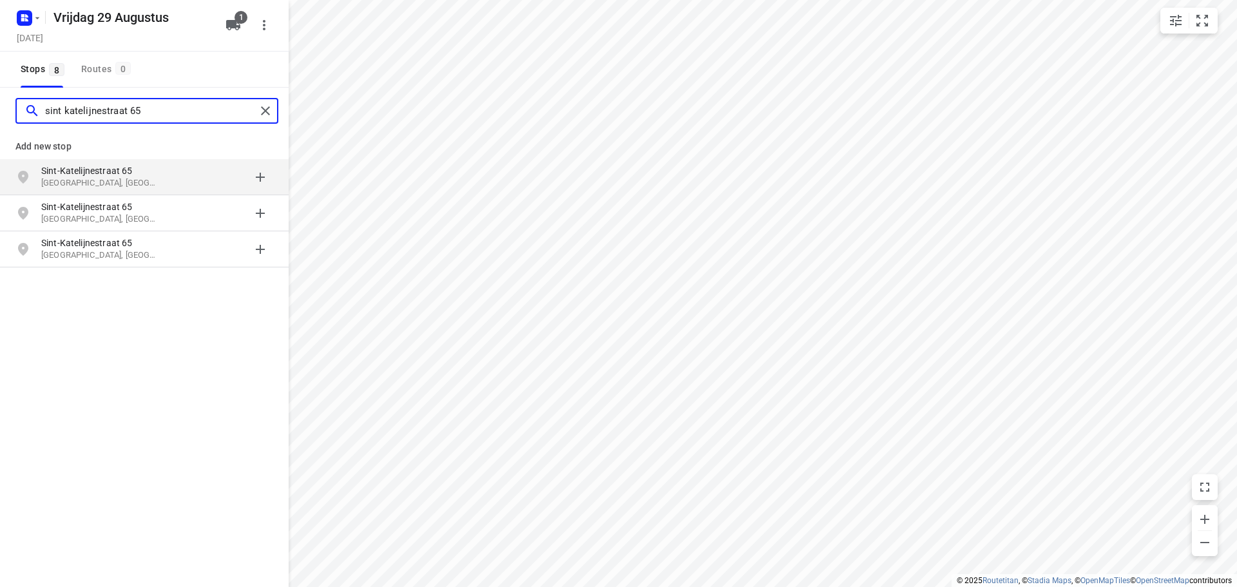
type input "sint katelijnestraat 65"
click at [140, 174] on p "Sint-Katelijnestraat 65" at bounding box center [100, 170] width 119 height 13
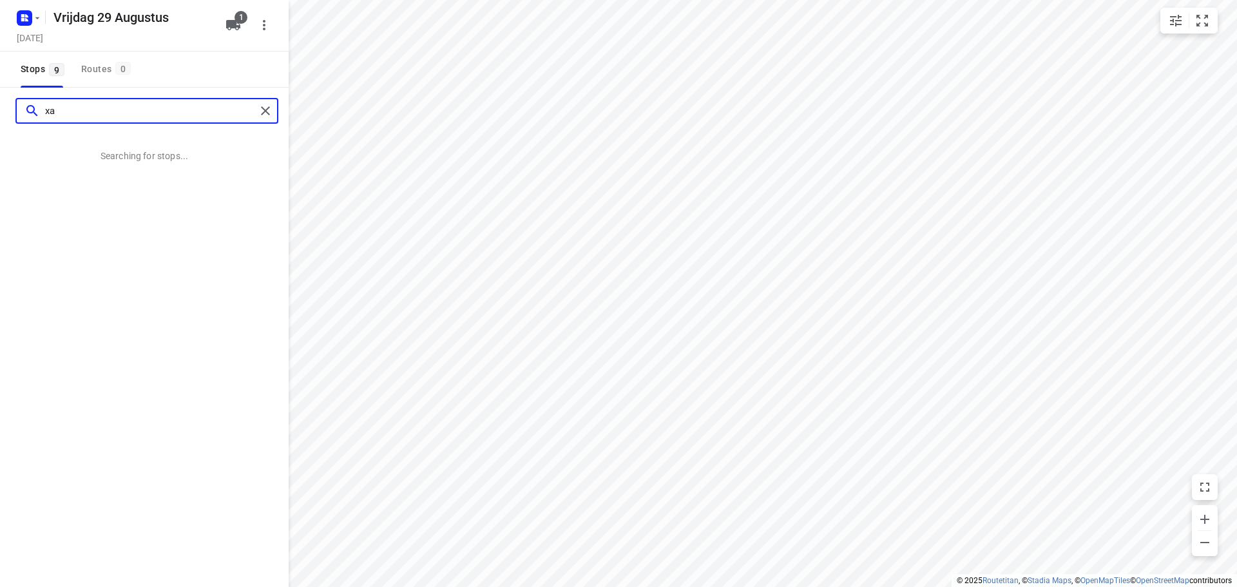
type input "x"
type input "[STREET_ADDRESS]"
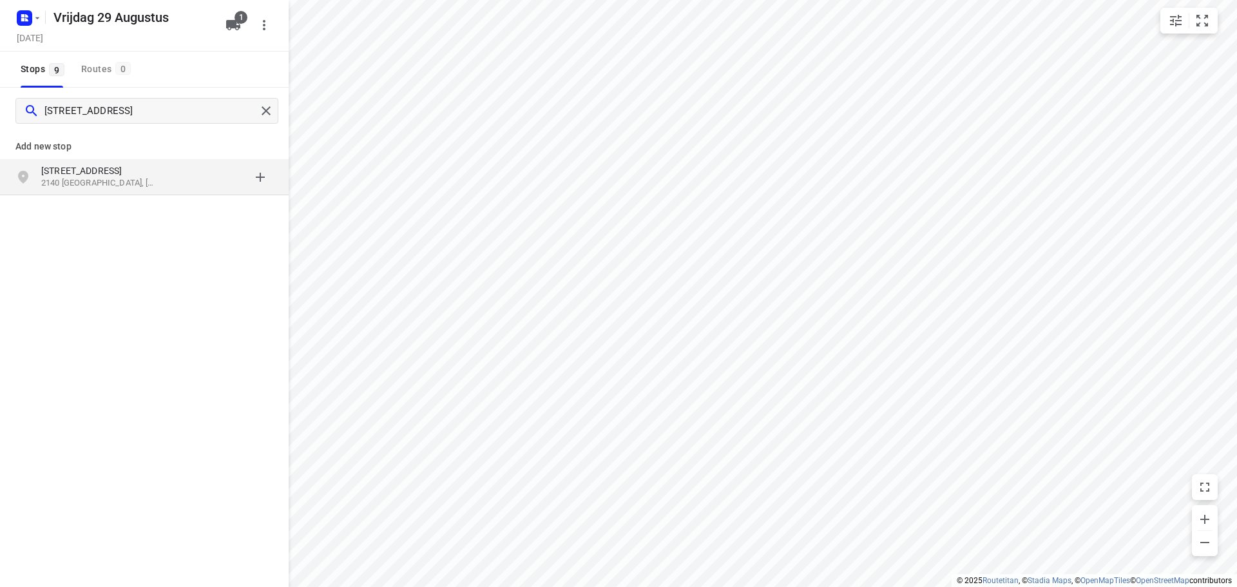
click at [124, 180] on p "2140 [GEOGRAPHIC_DATA], [GEOGRAPHIC_DATA]" at bounding box center [100, 183] width 119 height 12
type input "[STREET_ADDRESS]"
click at [135, 180] on p "Herent, [GEOGRAPHIC_DATA]" at bounding box center [100, 183] width 119 height 12
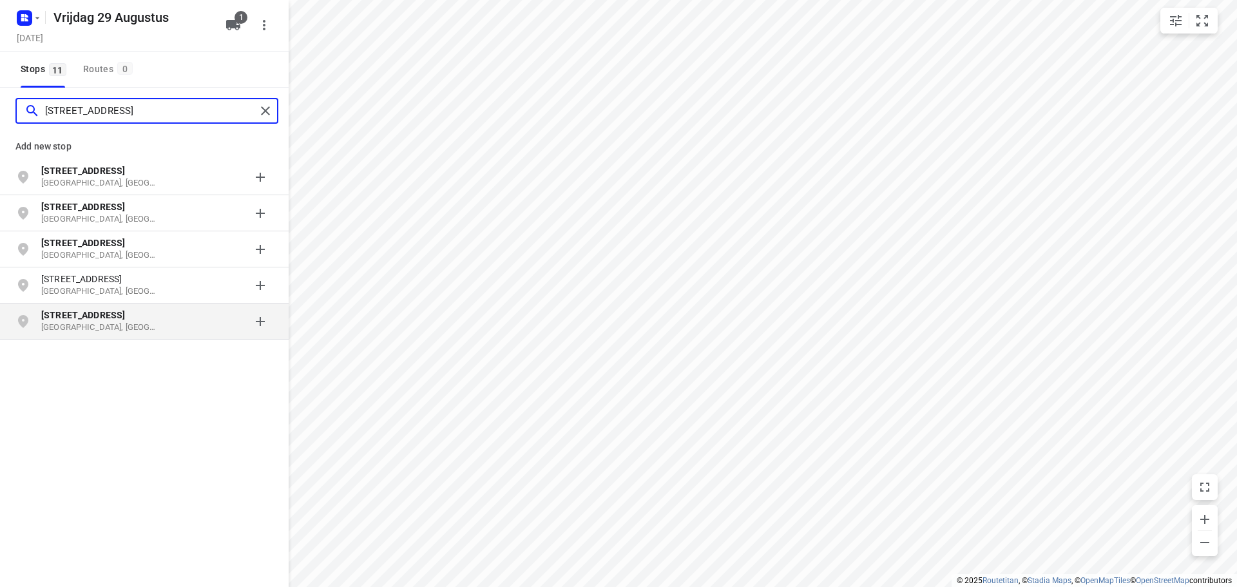
type input "[STREET_ADDRESS]"
click at [117, 320] on b "[STREET_ADDRESS]" at bounding box center [83, 315] width 84 height 10
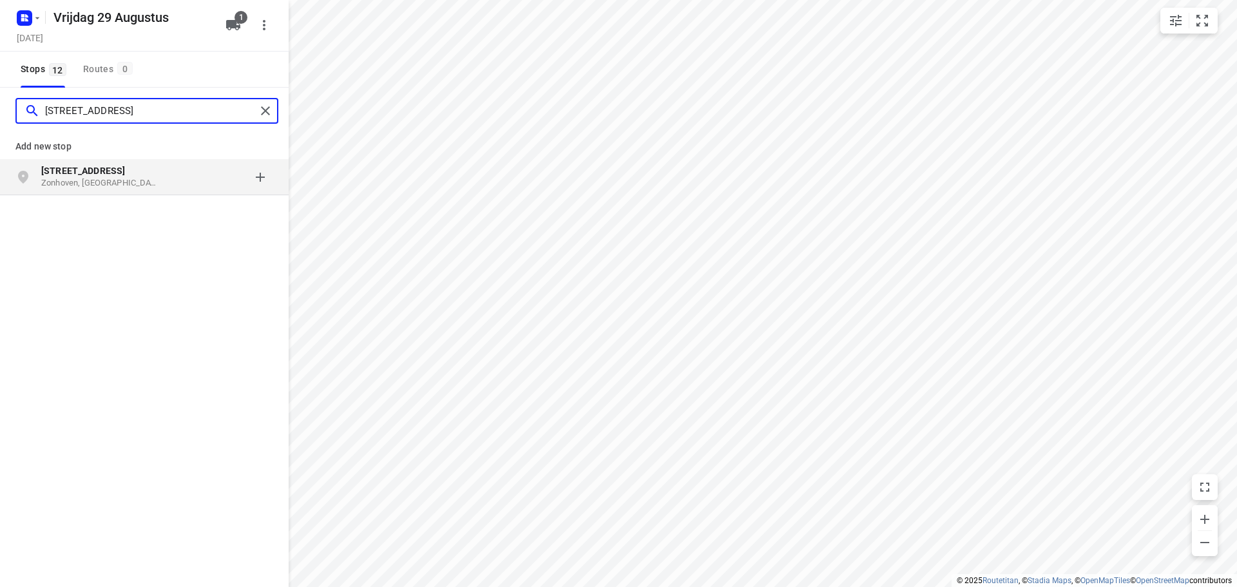
type input "[STREET_ADDRESS]"
click at [146, 176] on p "[STREET_ADDRESS]" at bounding box center [100, 170] width 119 height 13
type input "[STREET_ADDRESS]"
click at [128, 176] on p "[STREET_ADDRESS]" at bounding box center [100, 170] width 119 height 13
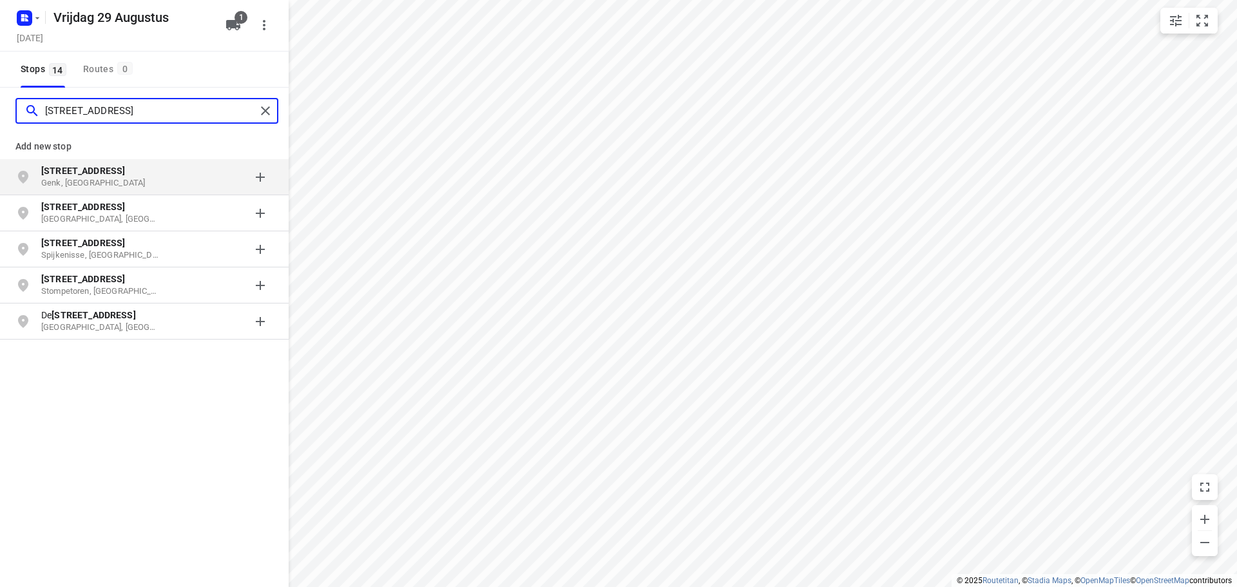
type input "[STREET_ADDRESS]"
click at [143, 176] on p "[STREET_ADDRESS]" at bounding box center [100, 170] width 119 height 13
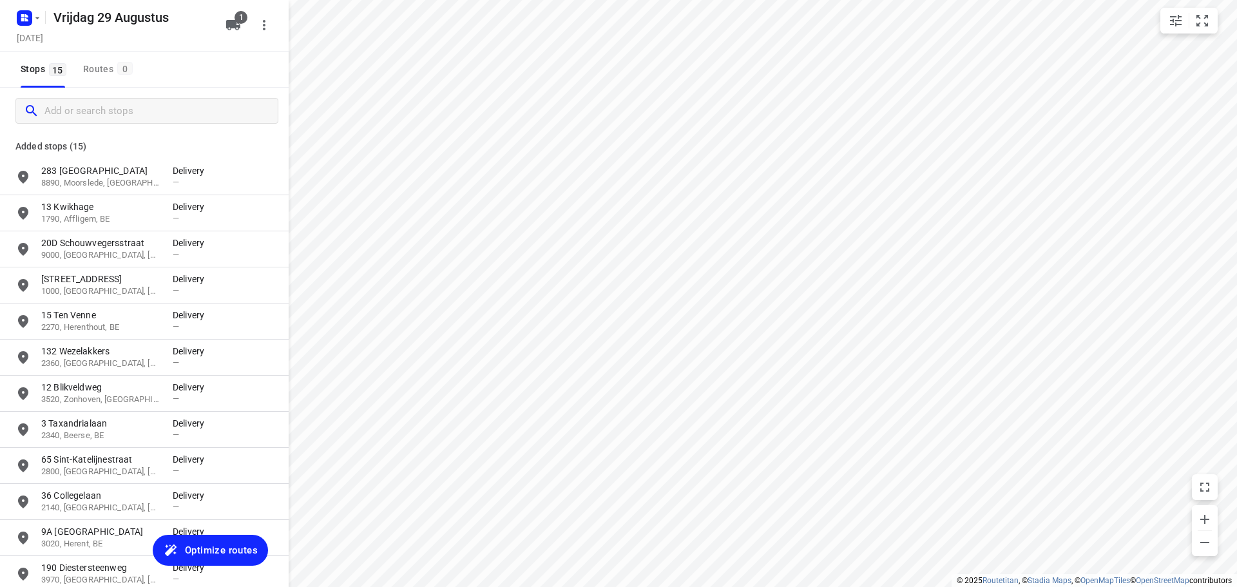
click at [222, 545] on span "Optimize routes" at bounding box center [221, 550] width 73 height 17
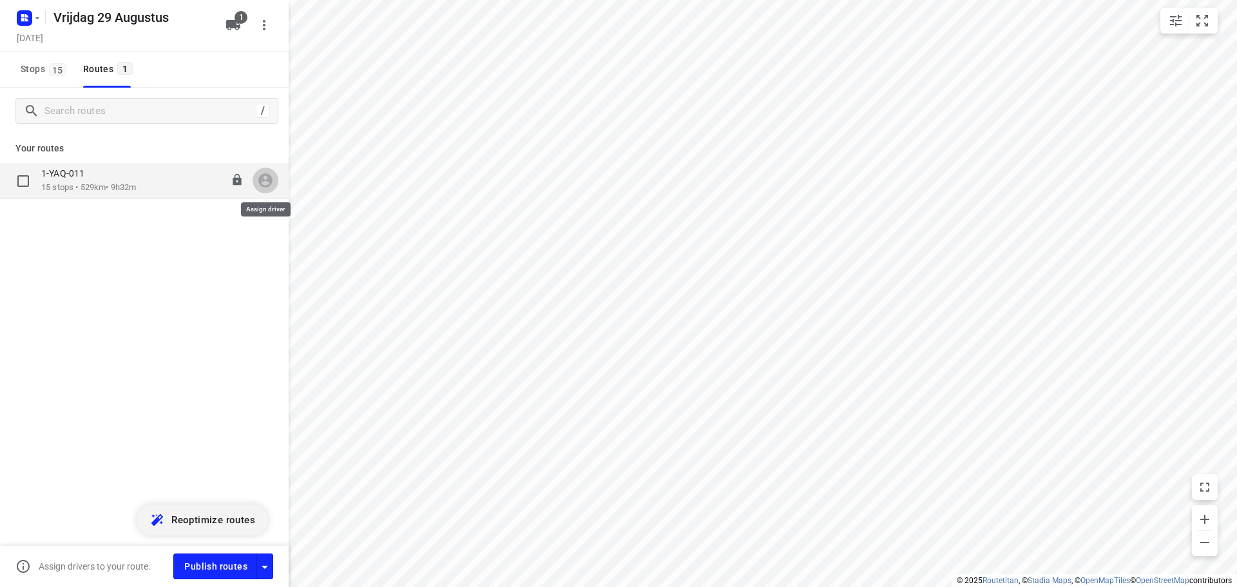
click at [264, 183] on icon "button" at bounding box center [265, 180] width 17 height 17
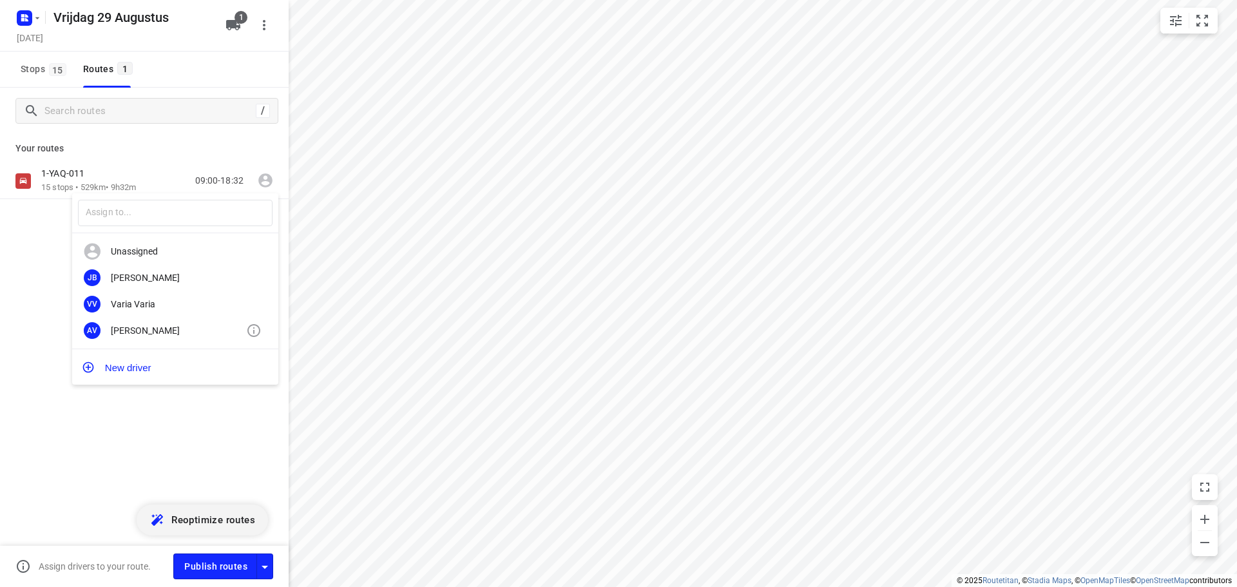
click at [172, 335] on div "[PERSON_NAME]" at bounding box center [178, 330] width 135 height 10
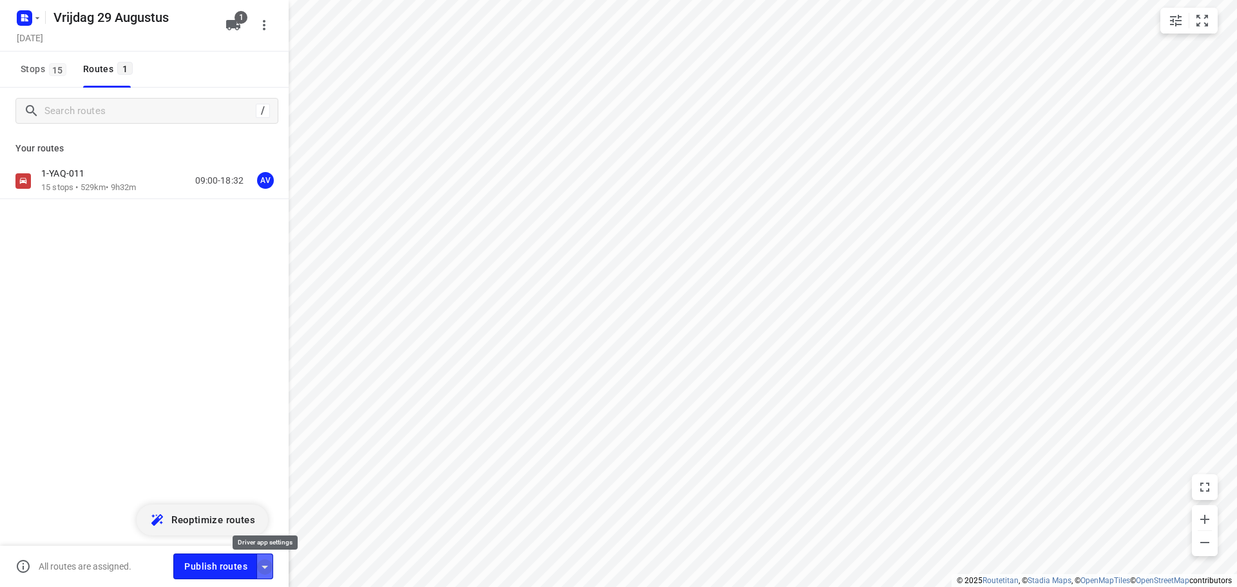
click at [265, 563] on icon "button" at bounding box center [264, 566] width 15 height 15
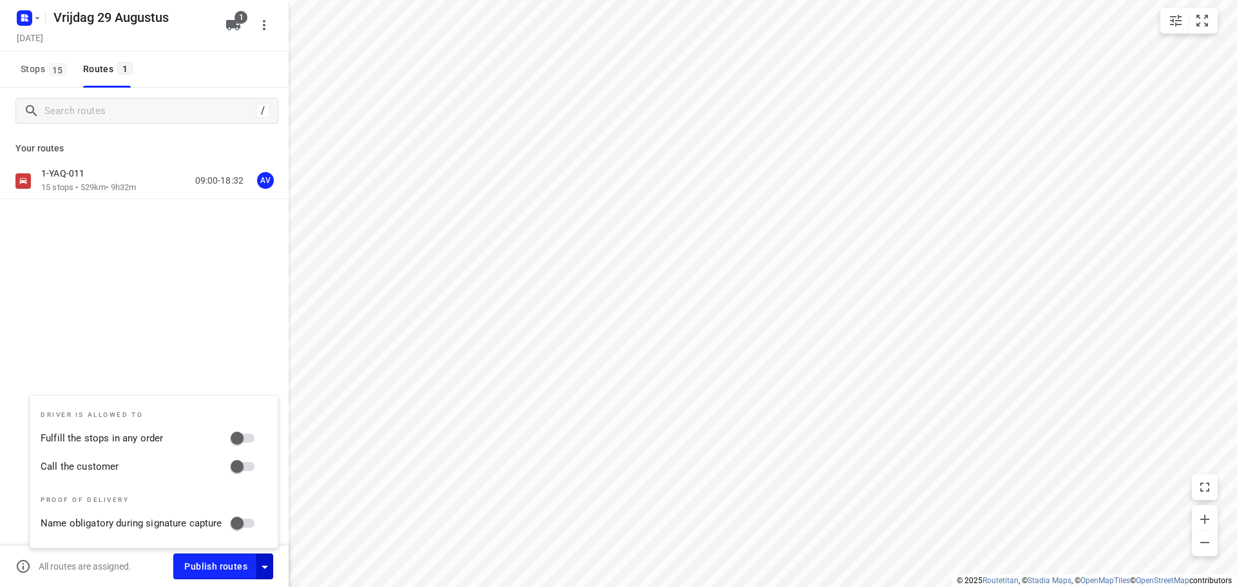
click at [249, 465] on input "Call the customer" at bounding box center [236, 466] width 73 height 24
checkbox input "true"
click at [267, 568] on icon "button" at bounding box center [264, 566] width 15 height 15
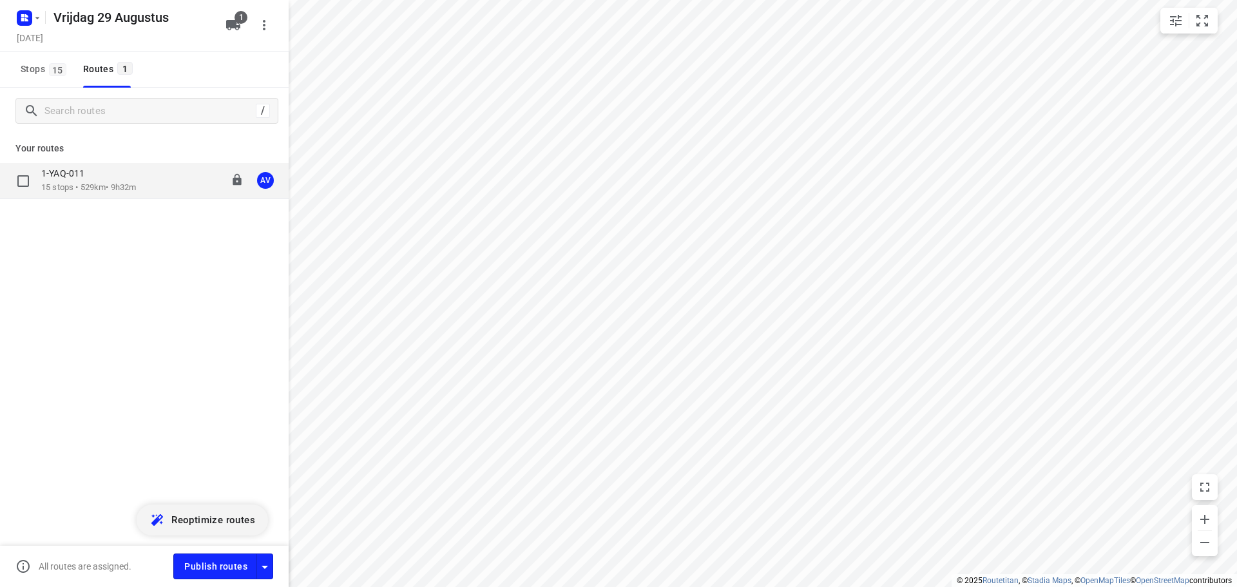
click at [126, 181] on div "1-YAQ-011" at bounding box center [88, 175] width 95 height 14
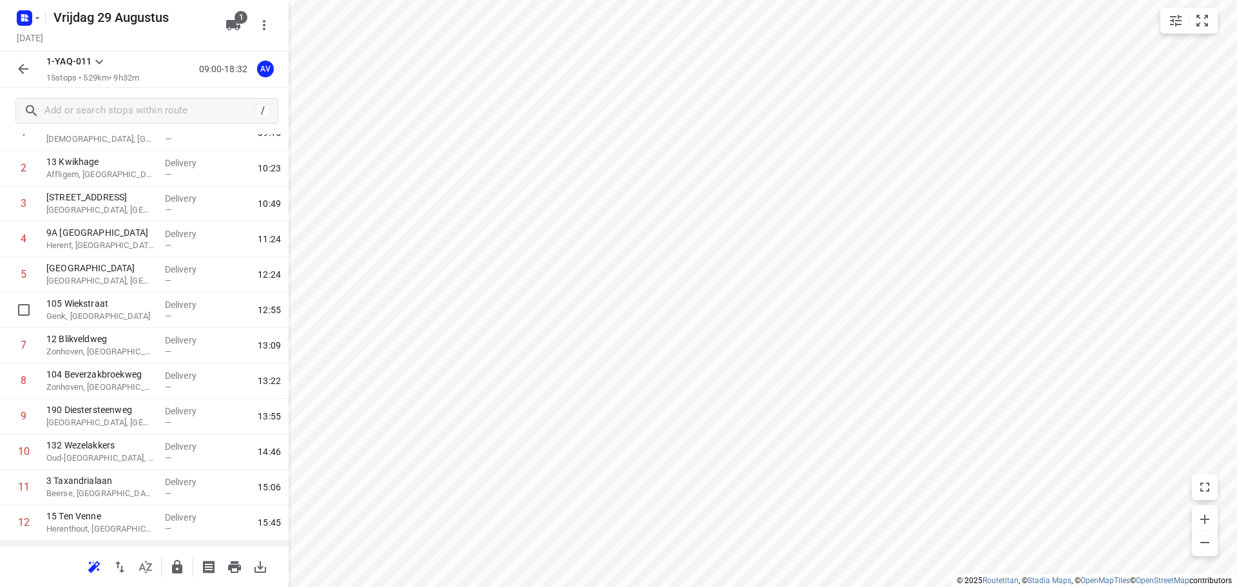
scroll to position [220, 0]
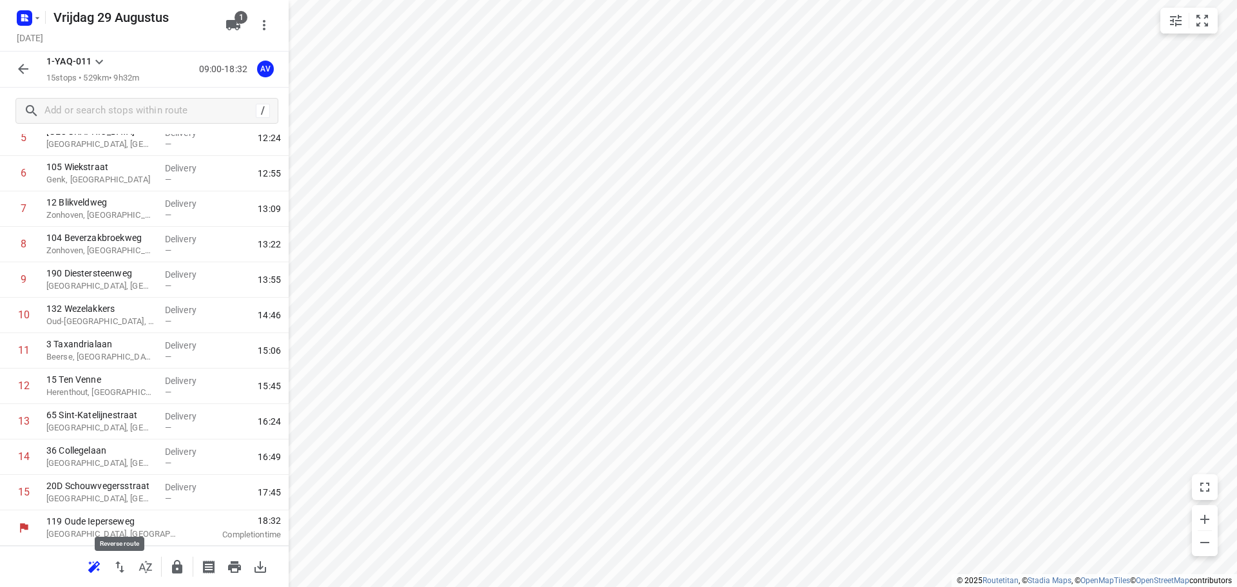
click at [118, 566] on icon "button" at bounding box center [119, 567] width 9 height 12
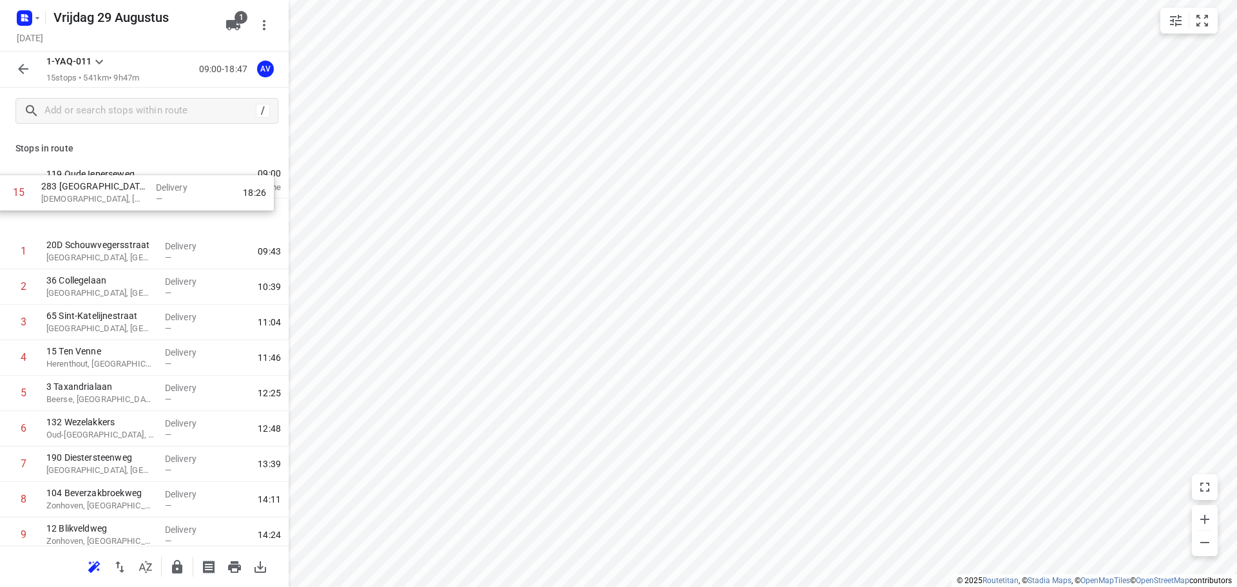
scroll to position [0, 0]
drag, startPoint x: 5, startPoint y: 495, endPoint x: 10, endPoint y: 217, distance: 277.8
click at [10, 217] on div "1 20D Schouwvegersstraat [GEOGRAPHIC_DATA], [GEOGRAPHIC_DATA] Delivery — 09:43 …" at bounding box center [144, 464] width 289 height 532
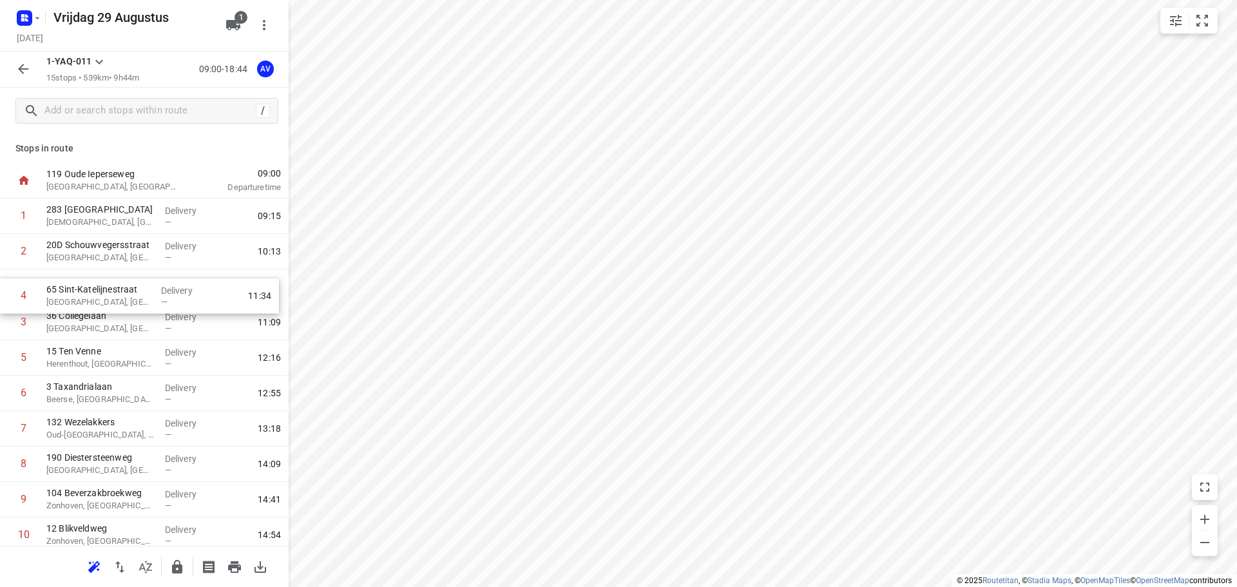
drag, startPoint x: 7, startPoint y: 325, endPoint x: 8, endPoint y: 290, distance: 34.8
click at [8, 291] on div "1 283 [GEOGRAPHIC_DATA], [GEOGRAPHIC_DATA] Delivery — 09:15 2 20D Schouwvegerss…" at bounding box center [144, 464] width 289 height 532
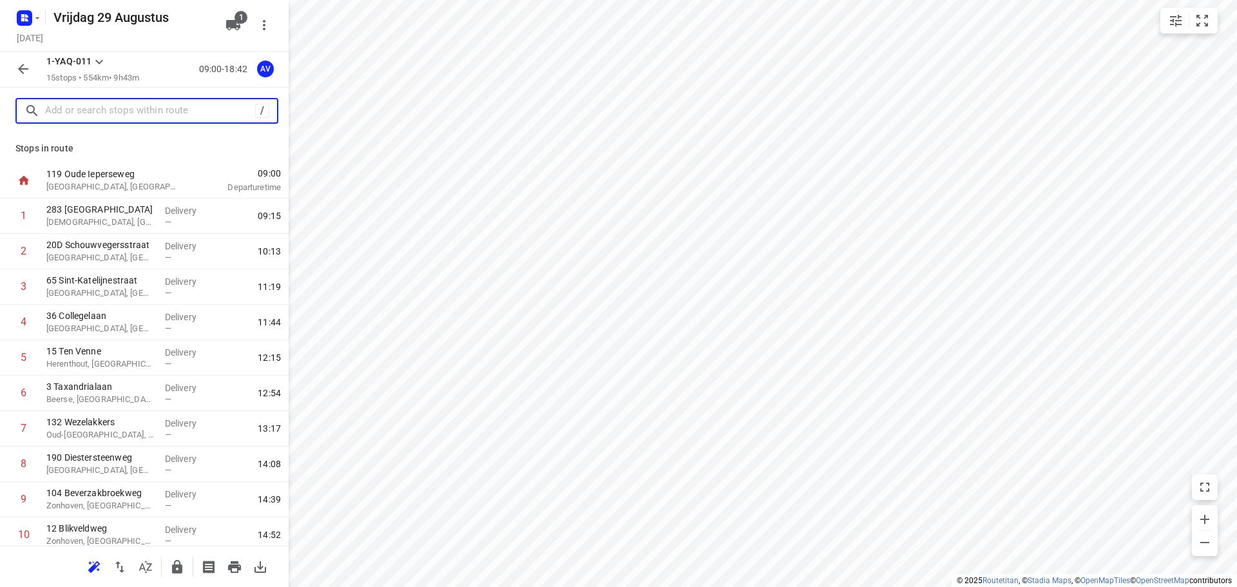
click at [128, 114] on input "text" at bounding box center [150, 111] width 210 height 20
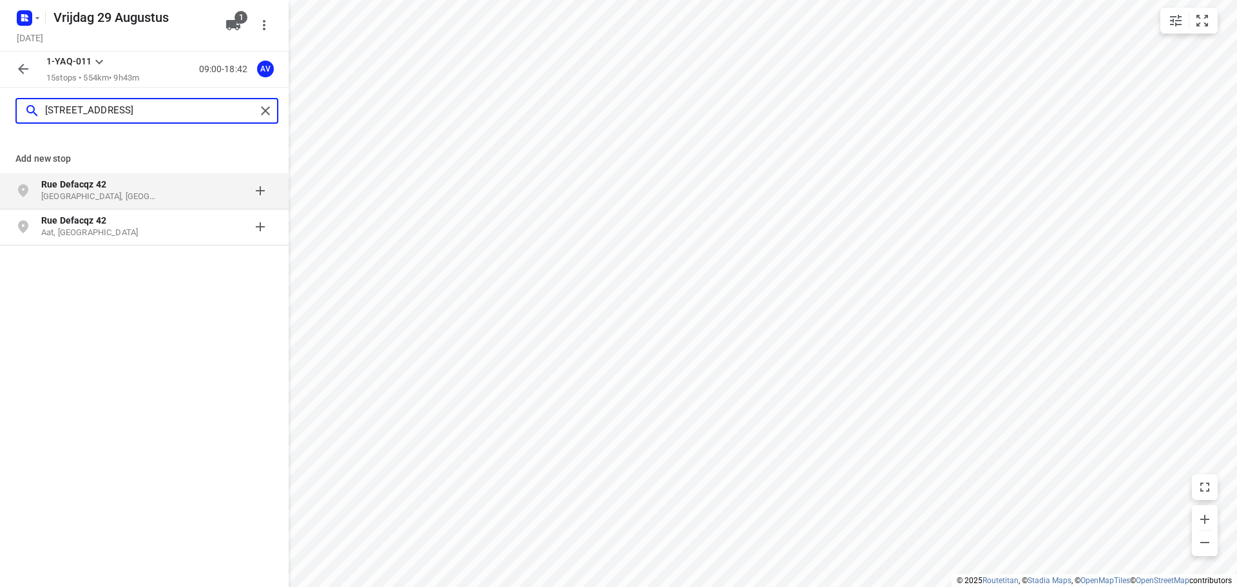
type input "[STREET_ADDRESS]"
click at [140, 189] on p "Rue Defacqz 42" at bounding box center [100, 184] width 119 height 13
type input "[STREET_ADDRESS]"
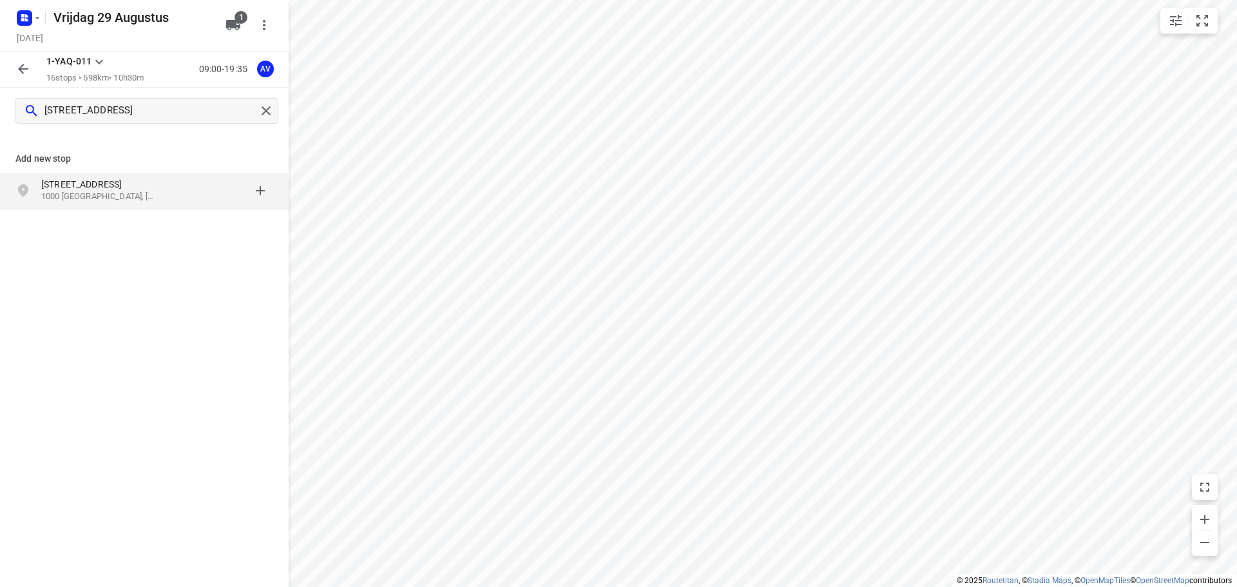
click at [123, 189] on p "[STREET_ADDRESS]" at bounding box center [100, 184] width 119 height 13
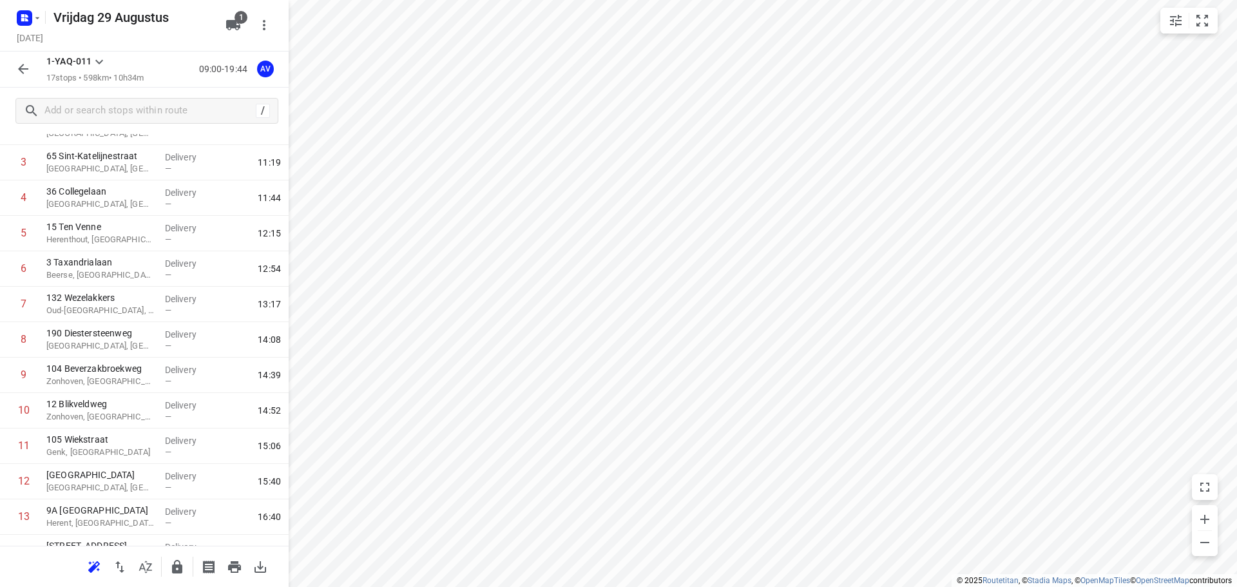
scroll to position [291, 0]
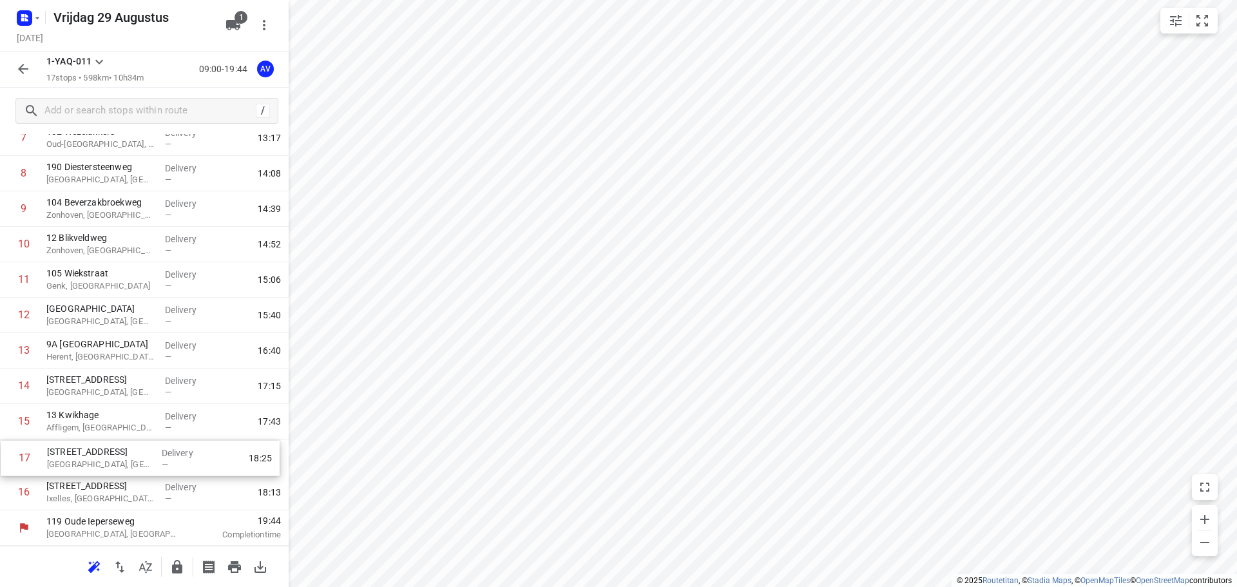
drag, startPoint x: 3, startPoint y: 498, endPoint x: 4, endPoint y: 460, distance: 38.0
click at [4, 460] on div "1 283 [GEOGRAPHIC_DATA], [GEOGRAPHIC_DATA] Delivery — 09:15 2 20D Schouwvegerss…" at bounding box center [144, 209] width 289 height 603
drag, startPoint x: 5, startPoint y: 492, endPoint x: 11, endPoint y: 378, distance: 114.2
click at [11, 378] on div "1 283 [GEOGRAPHIC_DATA], [GEOGRAPHIC_DATA] Delivery — 09:15 2 20D Schouwvegerss…" at bounding box center [144, 209] width 289 height 603
drag, startPoint x: 6, startPoint y: 498, endPoint x: 14, endPoint y: 424, distance: 74.5
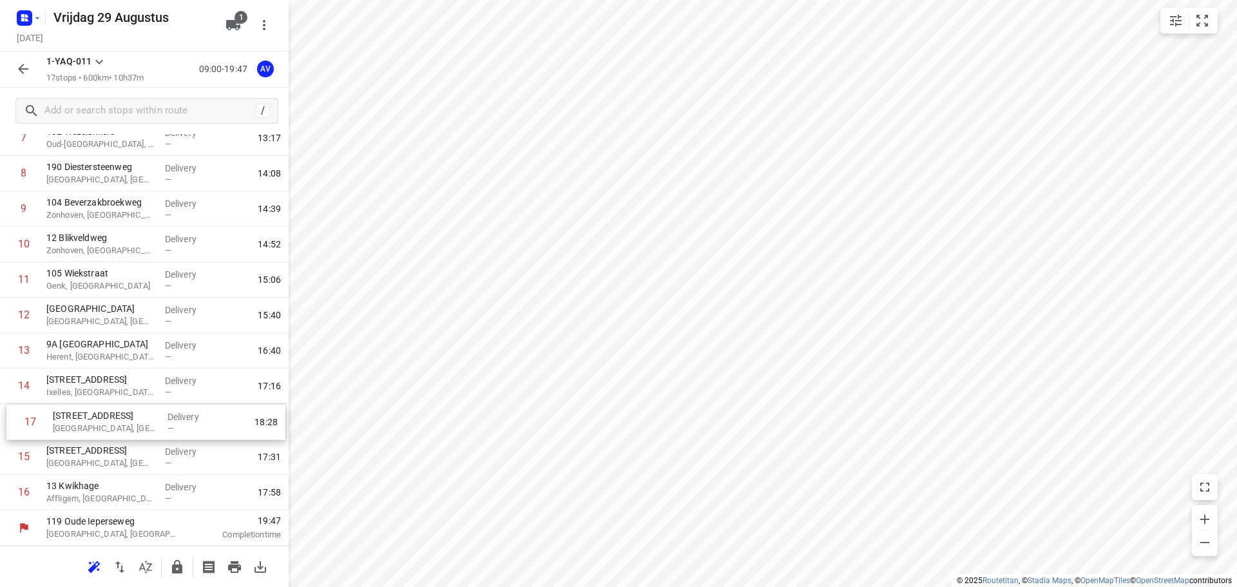
click at [14, 424] on div "1 283 [GEOGRAPHIC_DATA], [GEOGRAPHIC_DATA] Delivery — 09:15 2 20D Schouwvegerss…" at bounding box center [144, 209] width 289 height 603
